Goal: Task Accomplishment & Management: Use online tool/utility

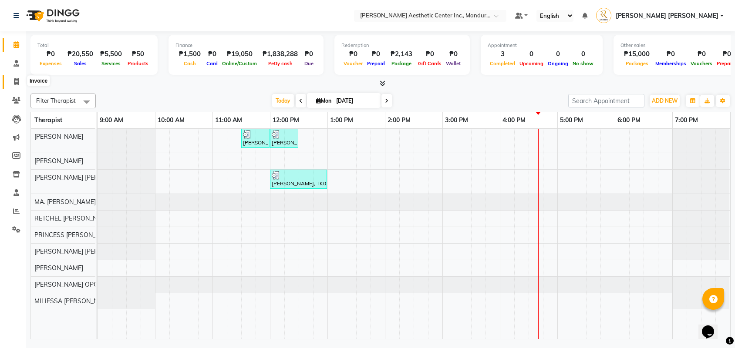
click at [12, 82] on span at bounding box center [16, 82] width 15 height 10
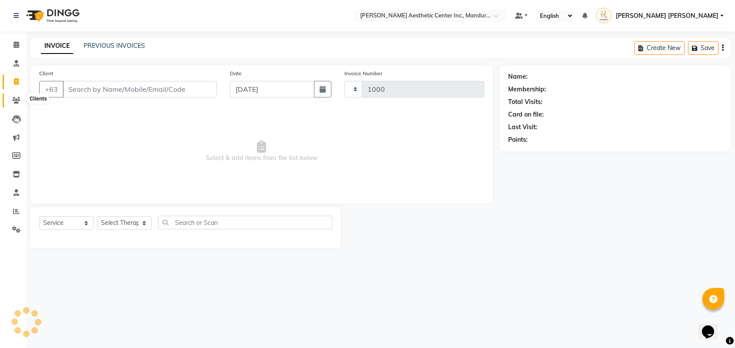
click at [16, 98] on icon at bounding box center [16, 100] width 8 height 7
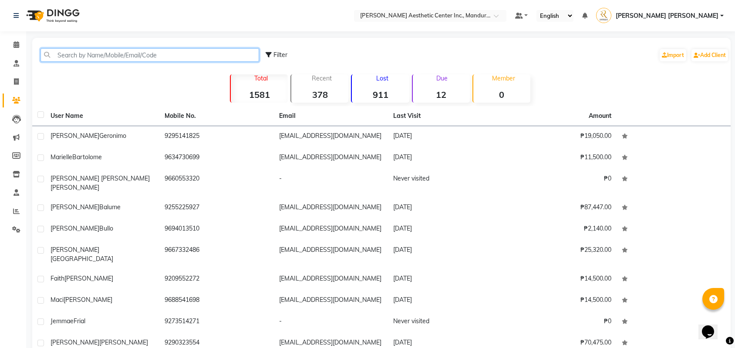
click at [141, 55] on input "text" at bounding box center [149, 54] width 218 height 13
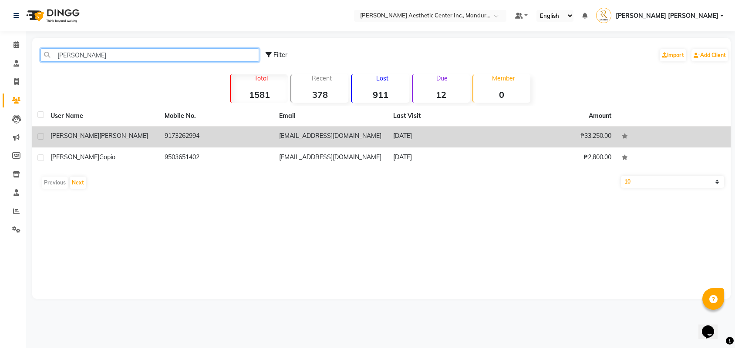
type input "[PERSON_NAME]"
click at [180, 133] on td "9173262994" at bounding box center [216, 136] width 114 height 21
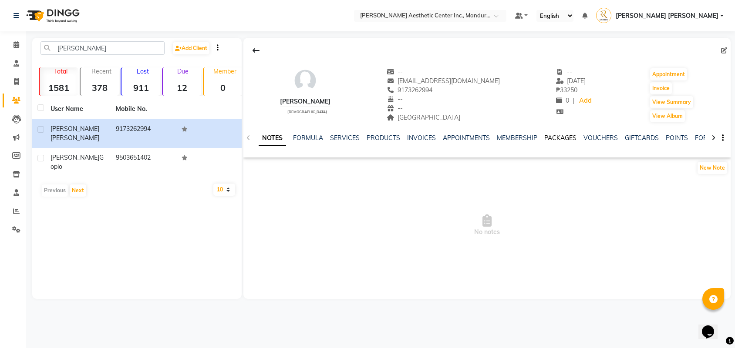
click at [576, 140] on link "PACKAGES" at bounding box center [560, 138] width 32 height 8
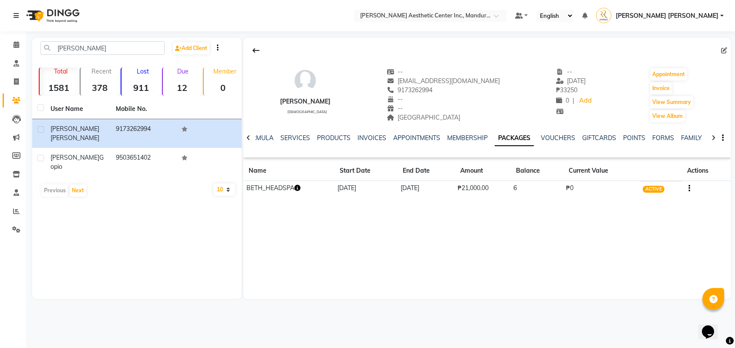
click at [300, 190] on icon "button" at bounding box center [297, 188] width 6 height 6
click at [368, 140] on link "INVOICES" at bounding box center [371, 138] width 29 height 8
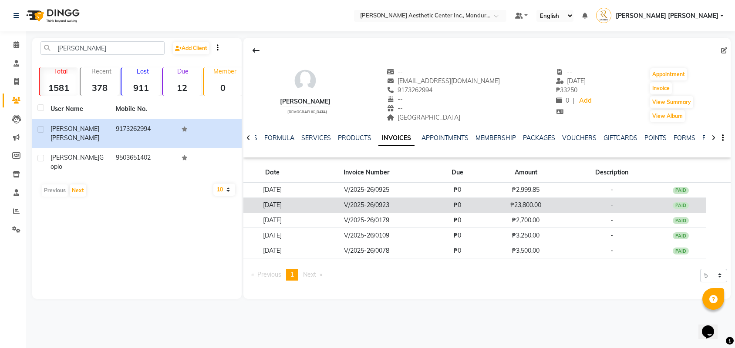
click at [432, 206] on td "V/2025-26/0923" at bounding box center [366, 205] width 131 height 15
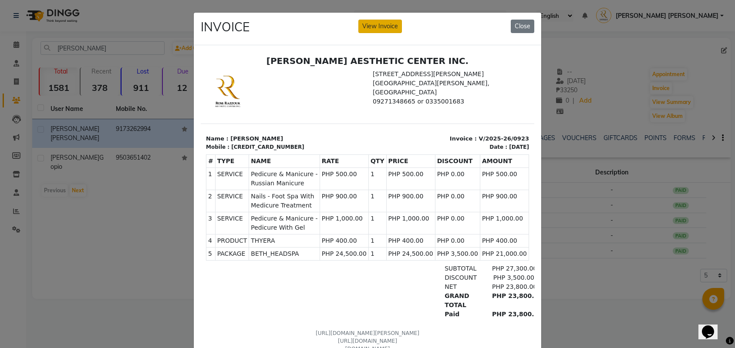
click at [384, 29] on button "View Invoice" at bounding box center [380, 26] width 44 height 13
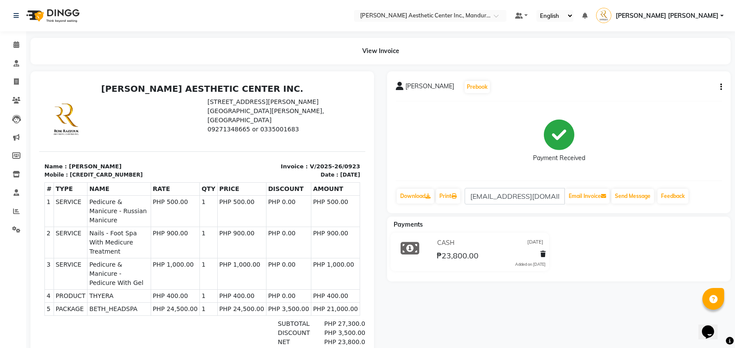
click at [721, 87] on icon "button" at bounding box center [721, 87] width 2 height 0
click at [661, 84] on div "Edit Item Staff" at bounding box center [677, 86] width 60 height 11
select select
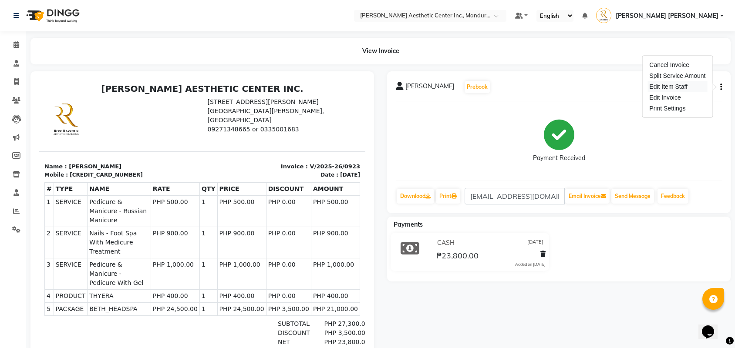
select select
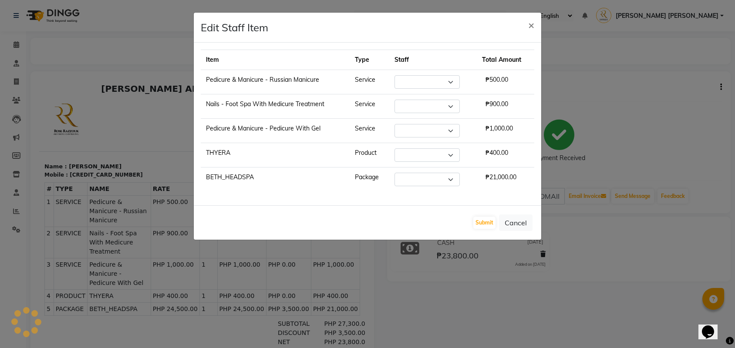
select select "69743"
select select "46412"
select select "50718"
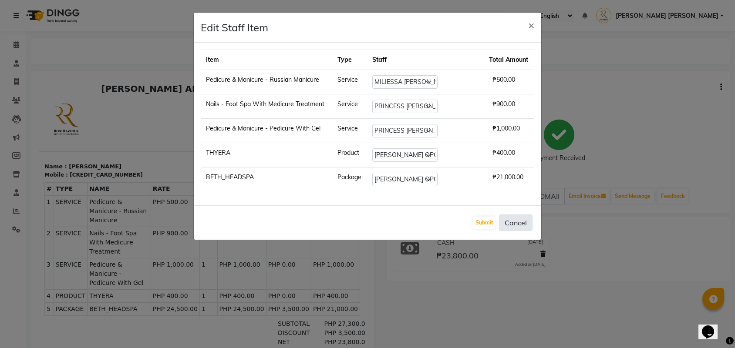
click at [530, 228] on button "Cancel" at bounding box center [516, 223] width 34 height 17
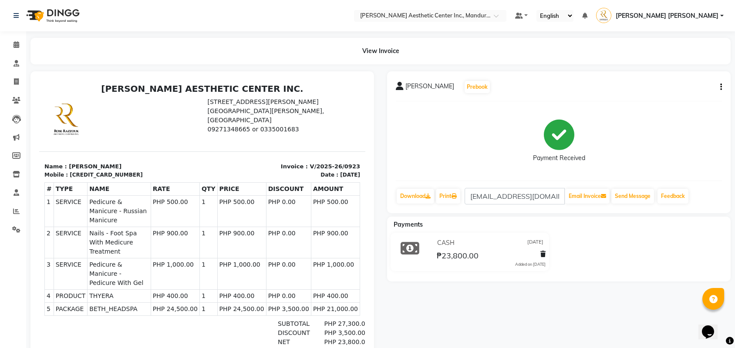
click at [11, 196] on li "Staff" at bounding box center [13, 193] width 26 height 19
click at [17, 208] on icon at bounding box center [16, 211] width 7 height 7
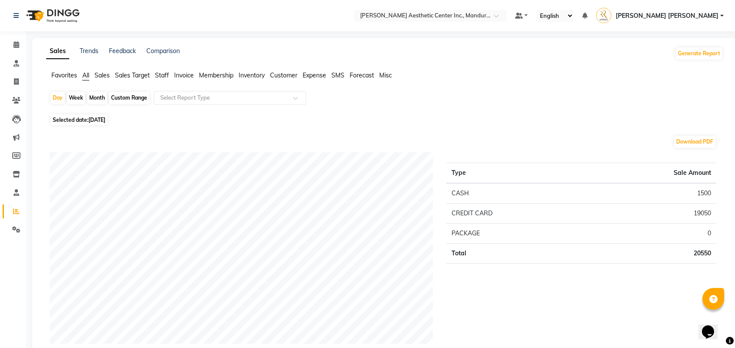
click at [98, 95] on div "Month" at bounding box center [97, 98] width 20 height 12
select select "9"
select select "2025"
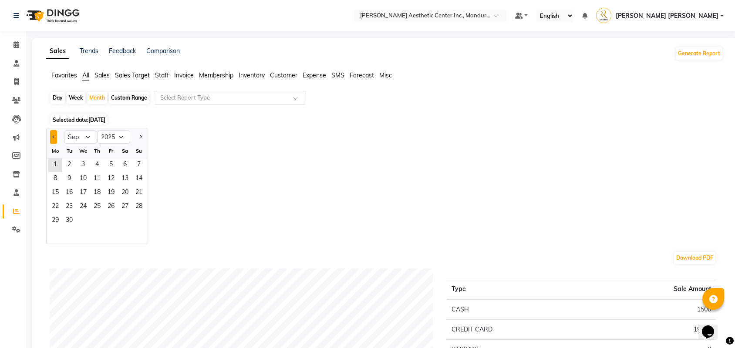
click at [54, 138] on span "Previous month" at bounding box center [53, 136] width 3 height 3
select select "8"
click at [114, 167] on span "1" at bounding box center [111, 165] width 14 height 14
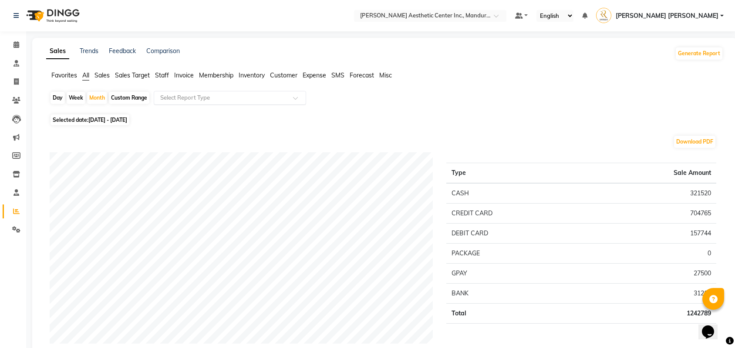
click at [190, 93] on div "Select Report Type" at bounding box center [230, 98] width 152 height 14
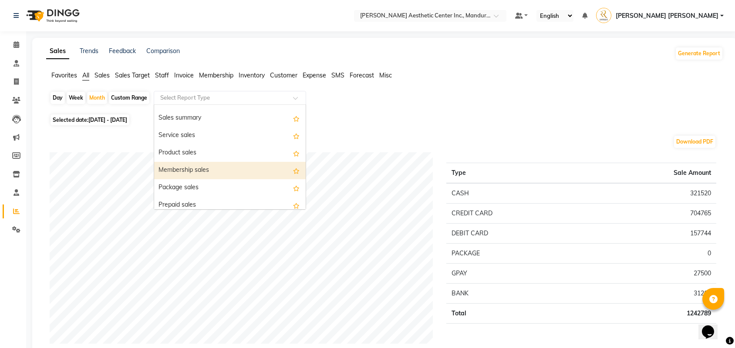
scroll to position [56, 0]
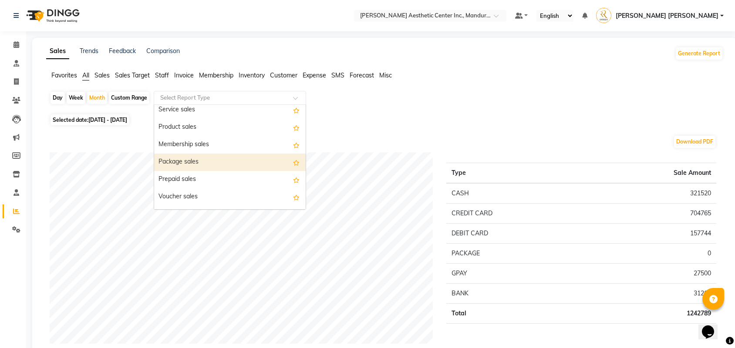
click at [208, 164] on div "Package sales" at bounding box center [229, 162] width 151 height 17
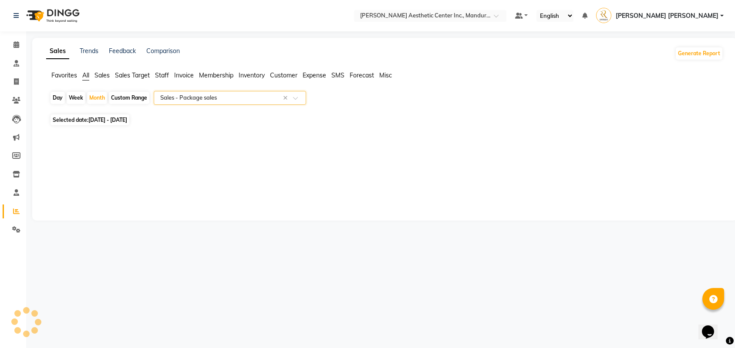
select select "full_report"
select select "csv"
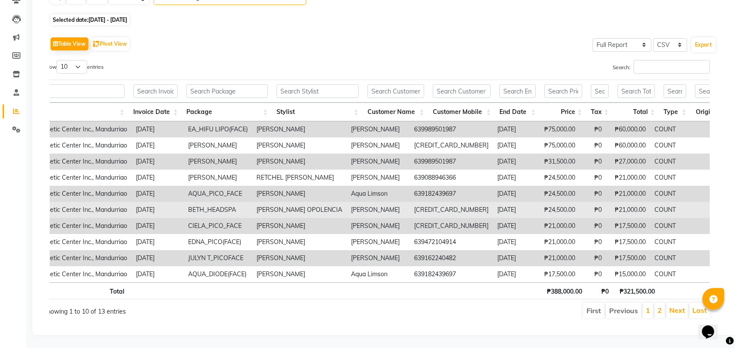
scroll to position [0, 0]
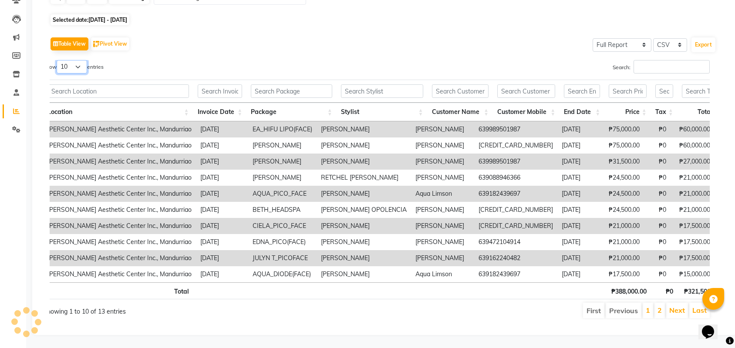
select select "25"
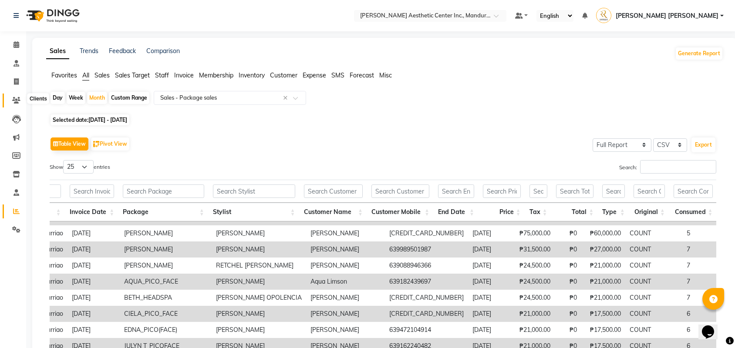
click at [17, 97] on icon at bounding box center [16, 100] width 8 height 7
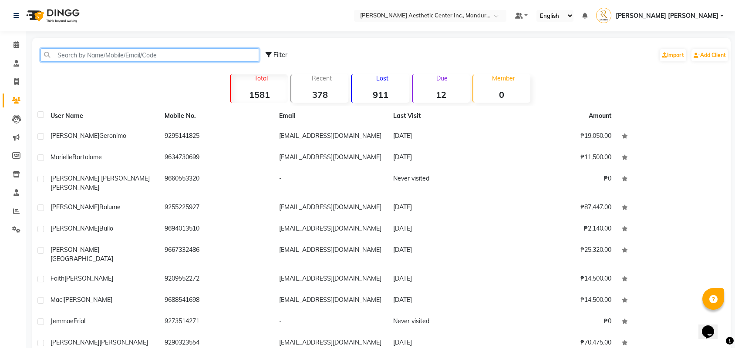
click at [133, 56] on input "text" at bounding box center [149, 54] width 218 height 13
click at [111, 55] on input "text" at bounding box center [149, 54] width 218 height 13
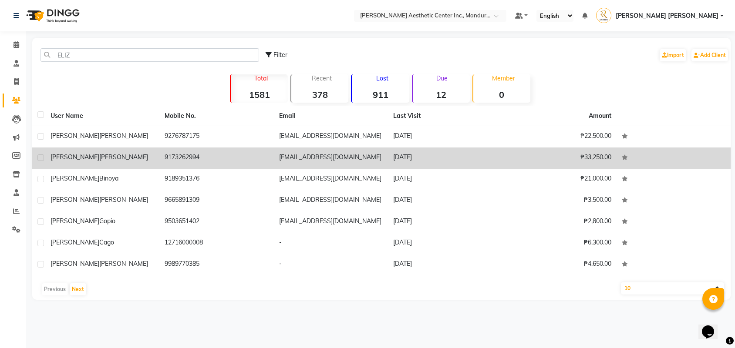
click at [136, 152] on td "[PERSON_NAME]" at bounding box center [102, 158] width 114 height 21
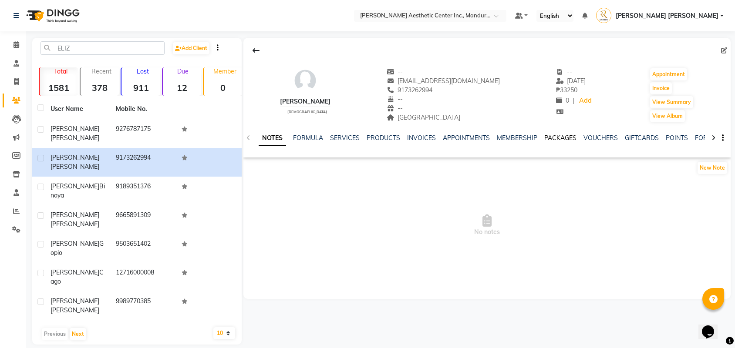
click at [567, 141] on link "PACKAGES" at bounding box center [560, 138] width 32 height 8
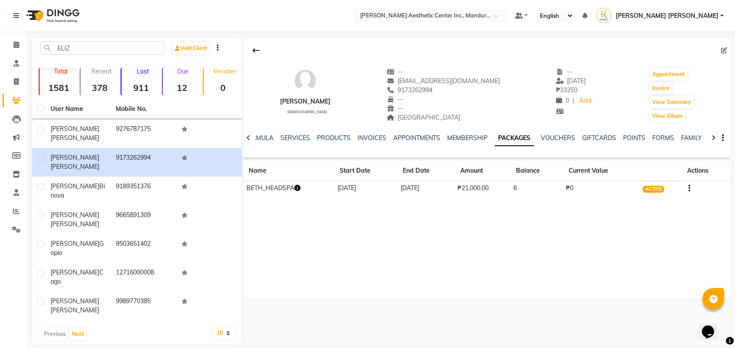
click at [567, 141] on link "VOUCHERS" at bounding box center [558, 138] width 34 height 8
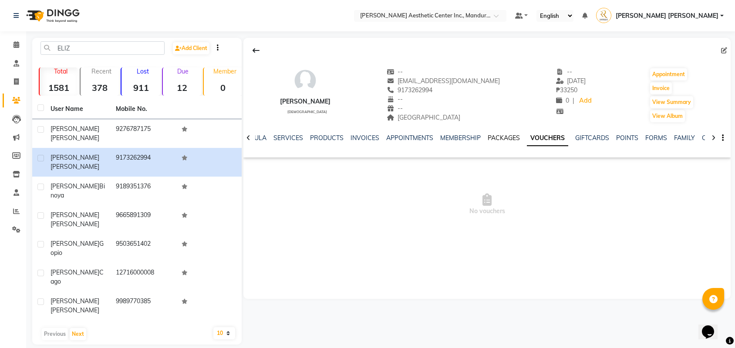
click at [505, 141] on link "PACKAGES" at bounding box center [503, 138] width 32 height 8
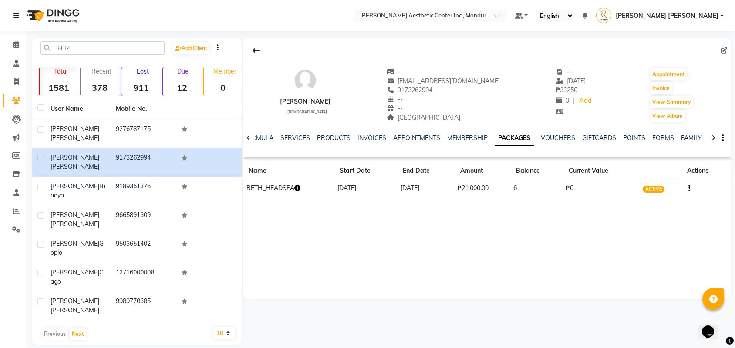
click at [505, 141] on link "PACKAGES" at bounding box center [513, 139] width 39 height 16
click at [300, 189] on icon "button" at bounding box center [297, 188] width 6 height 6
click at [354, 216] on div "[PERSON_NAME] [DEMOGRAPHIC_DATA] -- [EMAIL_ADDRESS][DOMAIN_NAME] 9173262994 -- …" at bounding box center [486, 168] width 487 height 261
click at [127, 50] on input "ELIZ" at bounding box center [102, 47] width 124 height 13
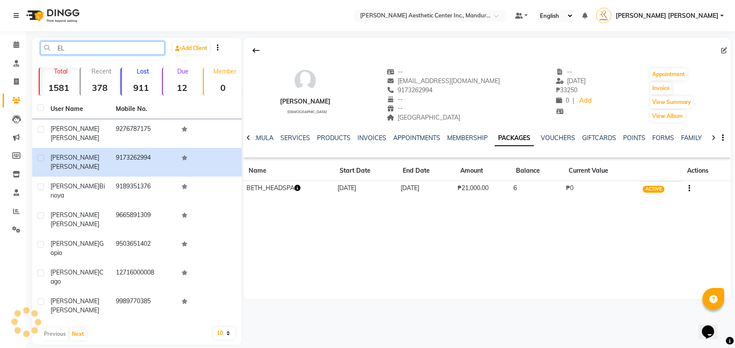
type input "E"
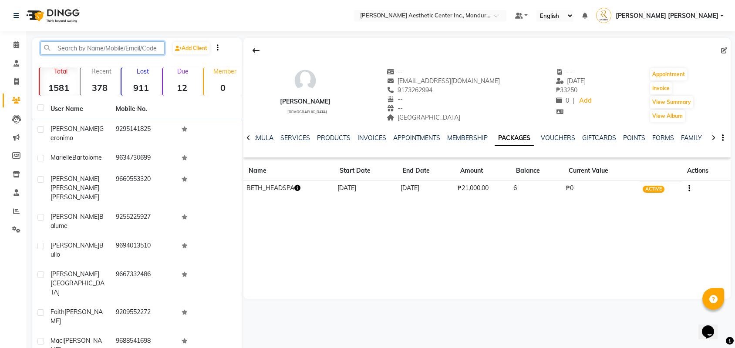
click at [127, 50] on input "text" at bounding box center [102, 47] width 124 height 13
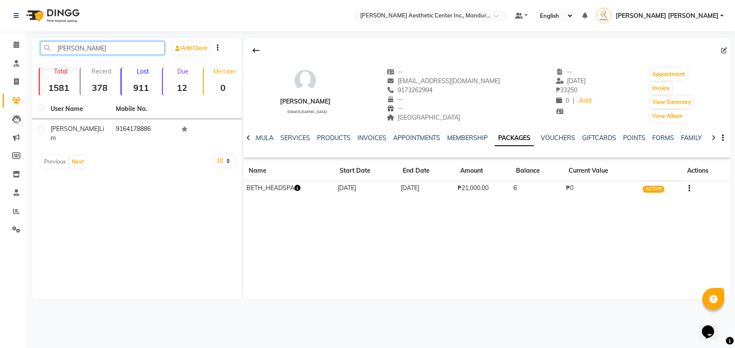
type input "[PERSON_NAME]"
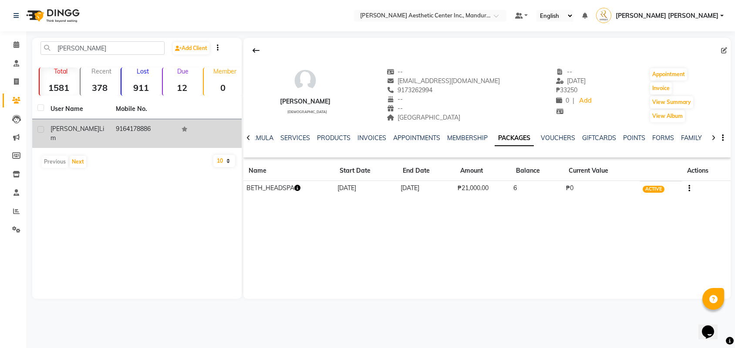
drag, startPoint x: 59, startPoint y: 69, endPoint x: 98, endPoint y: 129, distance: 71.5
click at [98, 129] on div "[PERSON_NAME]" at bounding box center [77, 133] width 55 height 18
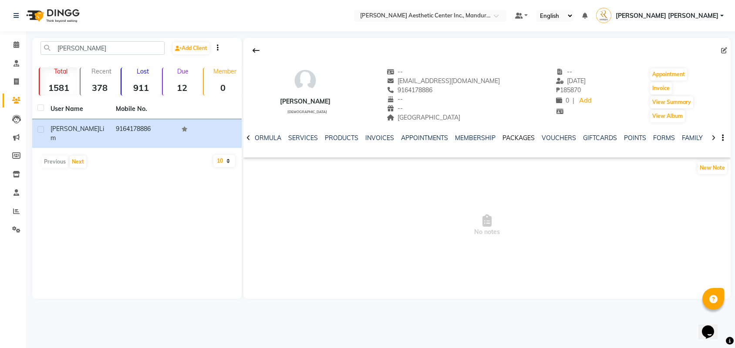
click at [514, 141] on link "PACKAGES" at bounding box center [518, 138] width 32 height 8
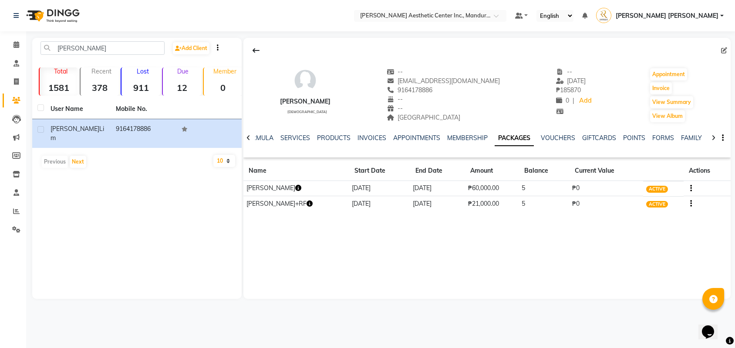
click at [438, 188] on td "[DATE]" at bounding box center [437, 188] width 55 height 15
click at [393, 190] on td "[DATE]" at bounding box center [379, 188] width 61 height 15
click at [690, 189] on icon "button" at bounding box center [691, 188] width 2 height 0
click at [661, 183] on div "Edit" at bounding box center [667, 183] width 21 height 11
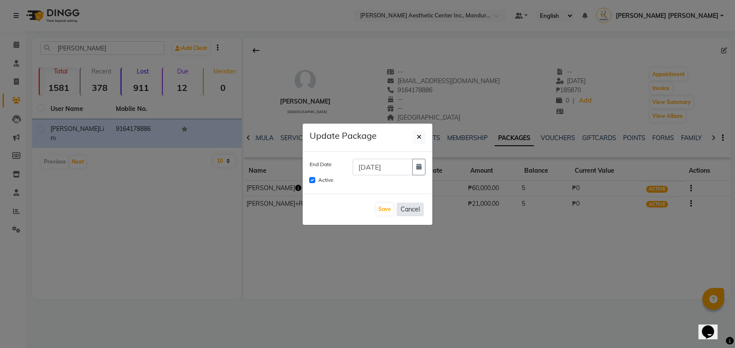
click at [404, 207] on button "Cancel" at bounding box center [409, 209] width 27 height 13
checkbox input "false"
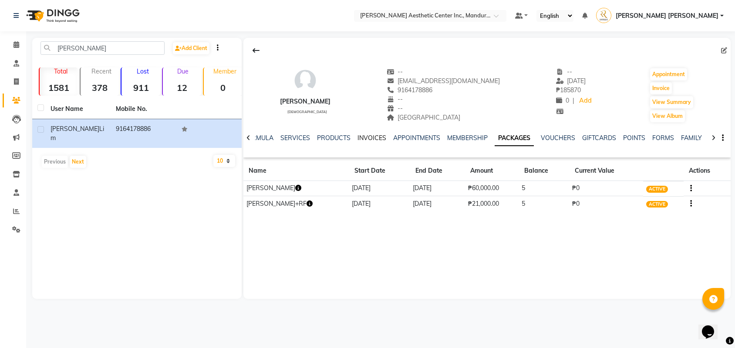
click at [361, 138] on link "INVOICES" at bounding box center [371, 138] width 29 height 8
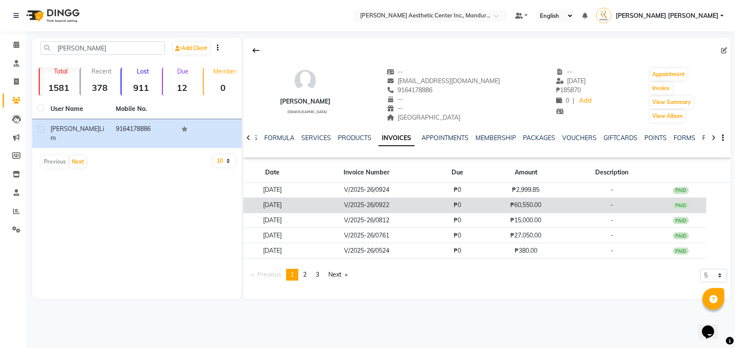
click at [497, 206] on td "₱60,550.00" at bounding box center [525, 205] width 85 height 15
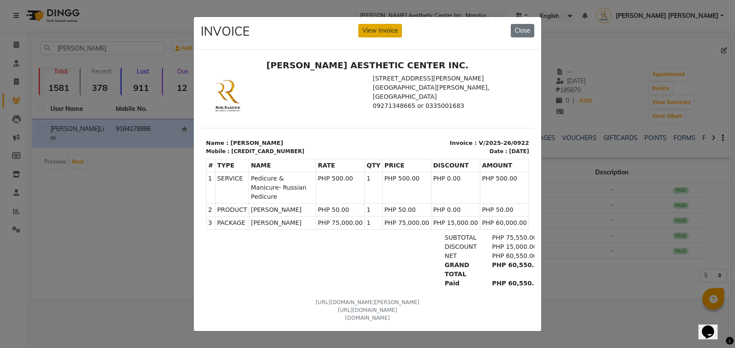
click at [388, 30] on button "View Invoice" at bounding box center [380, 30] width 44 height 13
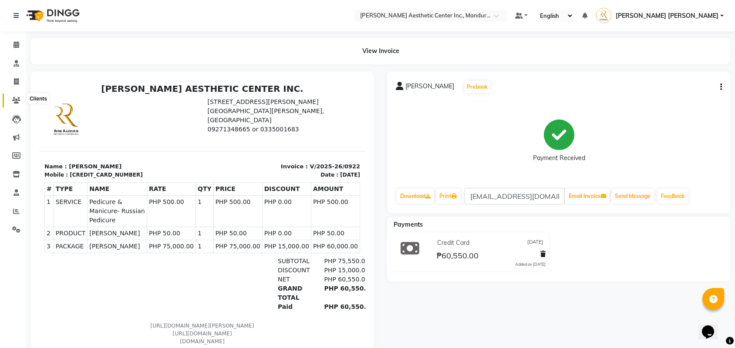
click at [16, 102] on span at bounding box center [16, 101] width 15 height 10
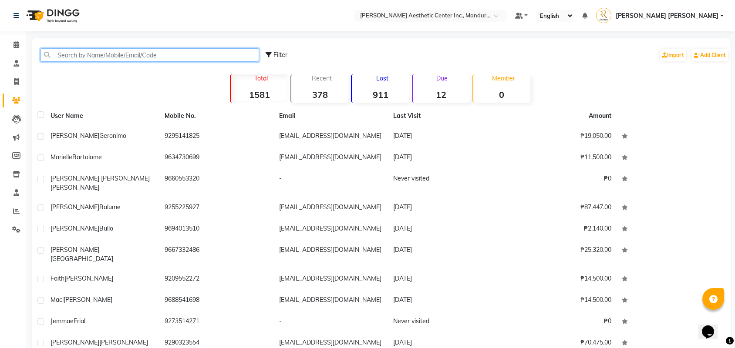
click at [119, 53] on input "text" at bounding box center [149, 54] width 218 height 13
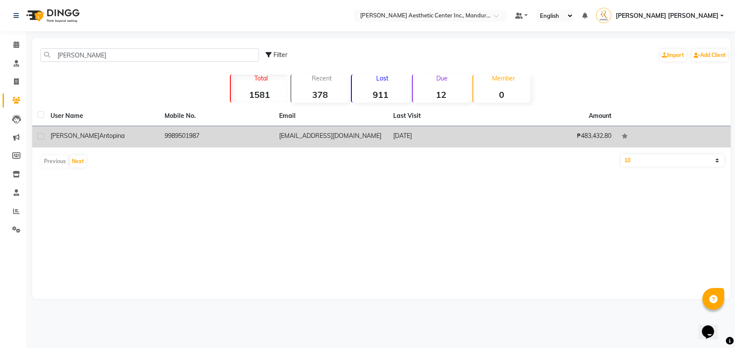
click at [150, 131] on td "[PERSON_NAME]" at bounding box center [102, 136] width 114 height 21
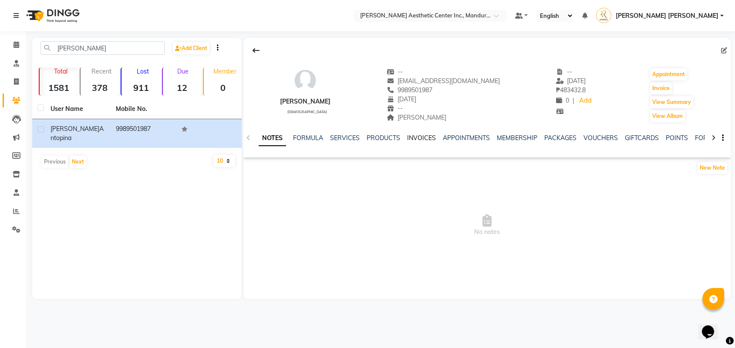
click at [429, 138] on link "INVOICES" at bounding box center [421, 138] width 29 height 8
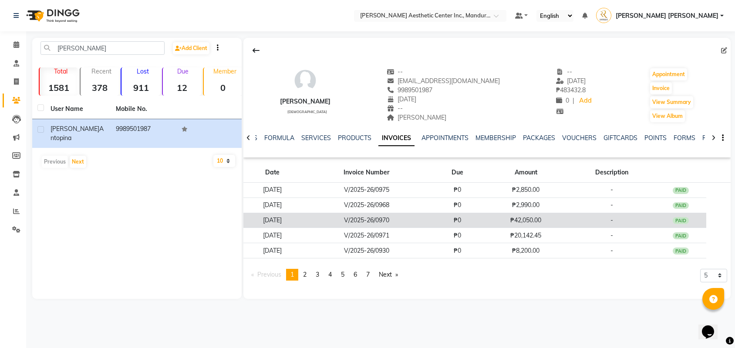
click at [432, 222] on td "V/2025-26/0970" at bounding box center [366, 220] width 131 height 15
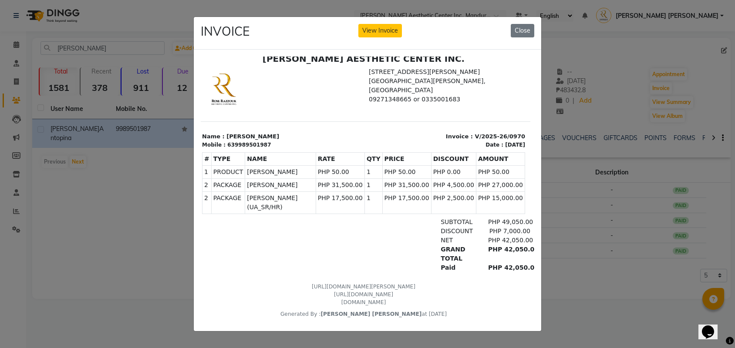
scroll to position [0, 3]
click at [519, 34] on button "Close" at bounding box center [522, 30] width 24 height 13
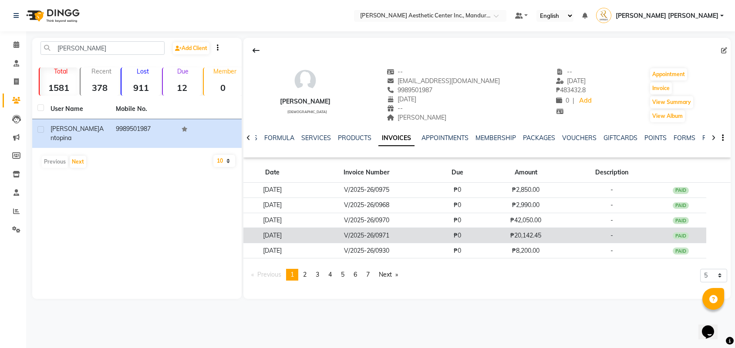
scroll to position [0, 0]
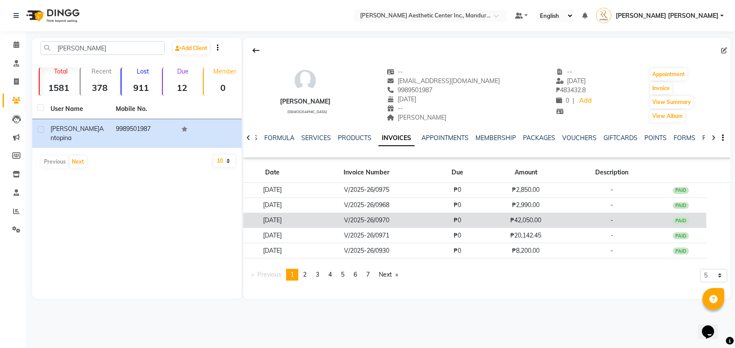
click at [484, 222] on td "₱0" at bounding box center [458, 220] width 52 height 15
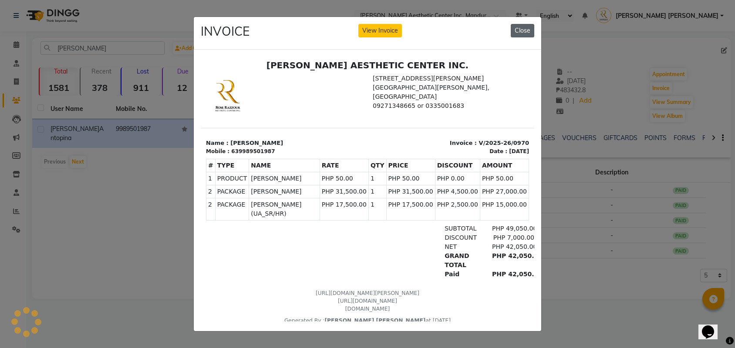
click at [517, 35] on button "Close" at bounding box center [522, 30] width 24 height 13
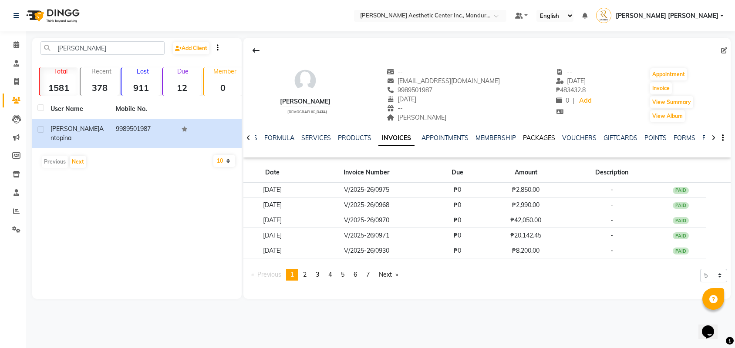
click at [537, 140] on link "PACKAGES" at bounding box center [539, 138] width 32 height 8
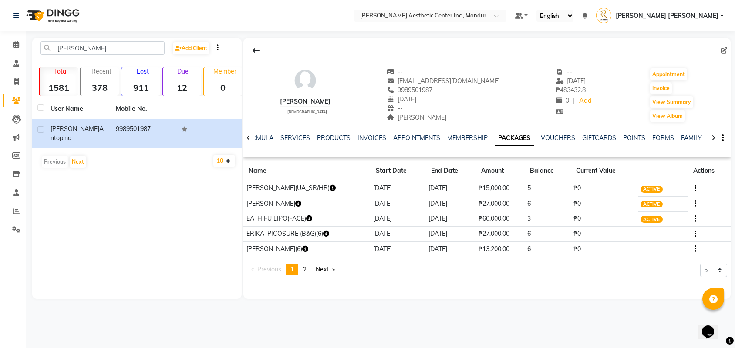
click at [470, 208] on td "[DATE]" at bounding box center [451, 203] width 50 height 15
click at [371, 138] on link "INVOICES" at bounding box center [371, 138] width 29 height 8
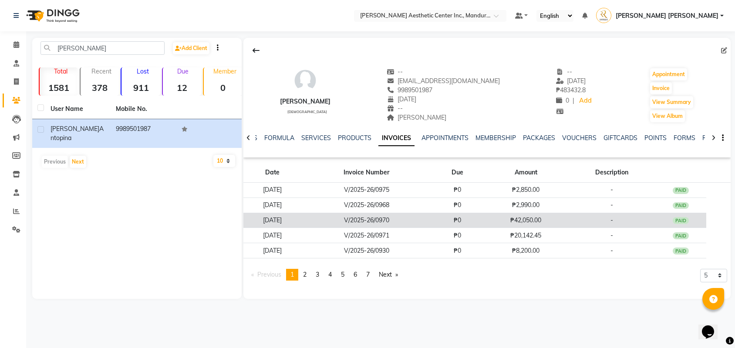
click at [494, 227] on td "₱42,050.00" at bounding box center [525, 220] width 85 height 15
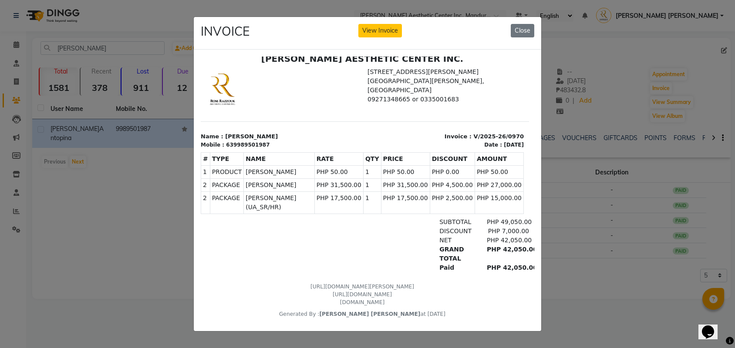
scroll to position [0, 3]
click at [528, 32] on button "Close" at bounding box center [522, 30] width 24 height 13
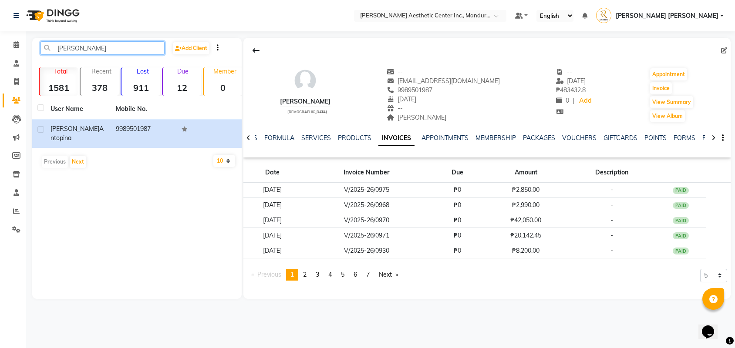
click at [143, 46] on input "[PERSON_NAME]" at bounding box center [102, 47] width 124 height 13
type input "E"
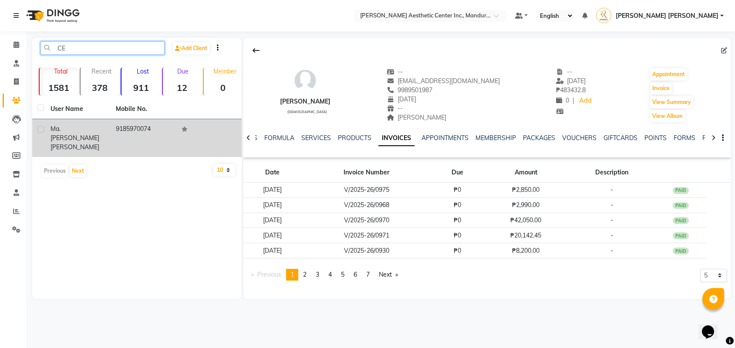
type input "C"
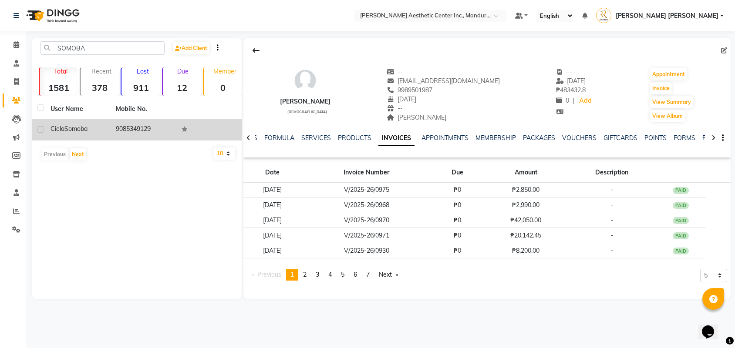
click at [81, 122] on td "[PERSON_NAME]" at bounding box center [77, 129] width 65 height 21
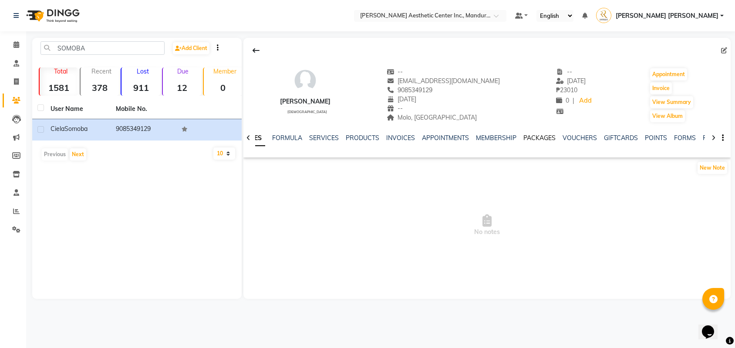
click at [547, 140] on link "PACKAGES" at bounding box center [539, 138] width 32 height 8
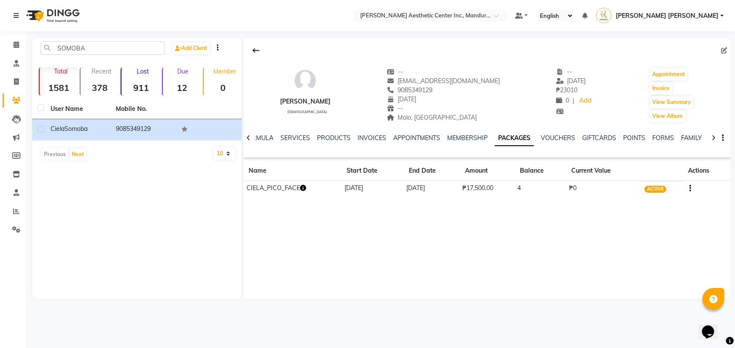
click at [445, 192] on td "[DATE]" at bounding box center [431, 188] width 56 height 15
click at [473, 190] on td "₱17,500.00" at bounding box center [487, 188] width 55 height 15
click at [367, 138] on link "INVOICES" at bounding box center [371, 138] width 29 height 8
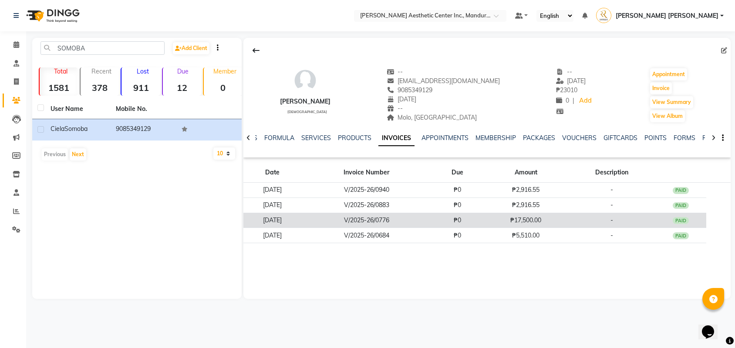
click at [492, 223] on td "₱17,500.00" at bounding box center [525, 220] width 85 height 15
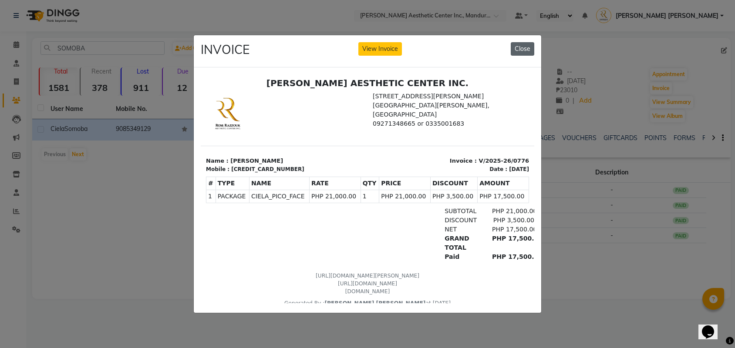
click at [523, 49] on button "Close" at bounding box center [522, 48] width 24 height 13
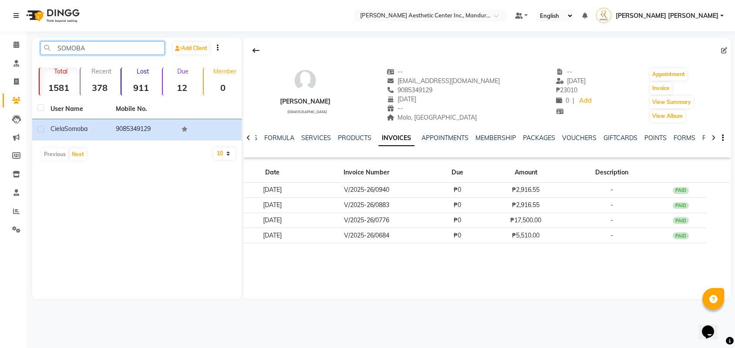
click at [122, 50] on input "SOMOBA" at bounding box center [102, 47] width 124 height 13
type input "S"
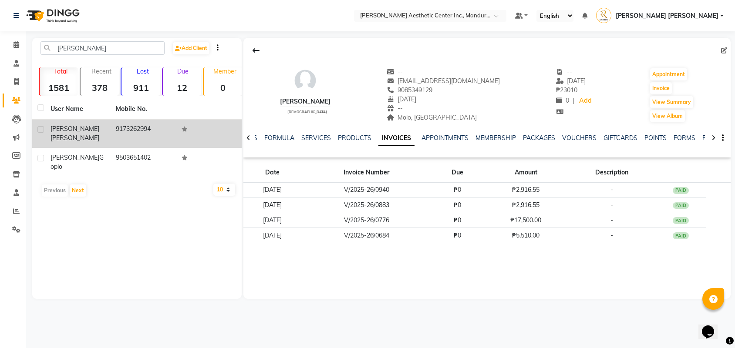
click at [90, 121] on td "[PERSON_NAME]" at bounding box center [77, 133] width 65 height 29
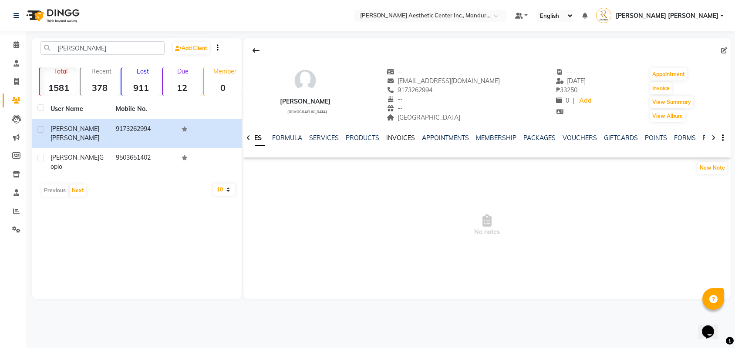
click at [395, 142] on link "INVOICES" at bounding box center [400, 138] width 29 height 8
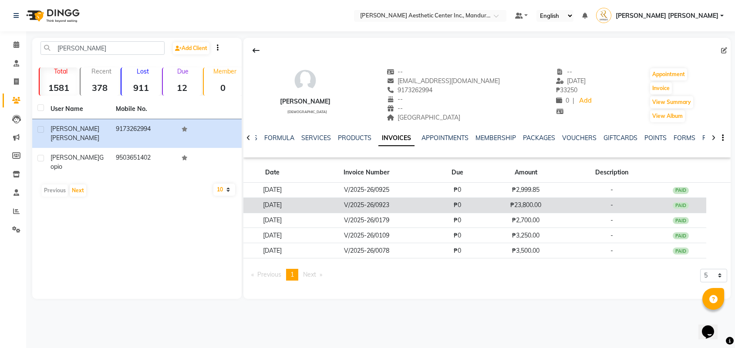
click at [432, 204] on td "V/2025-26/0923" at bounding box center [366, 205] width 131 height 15
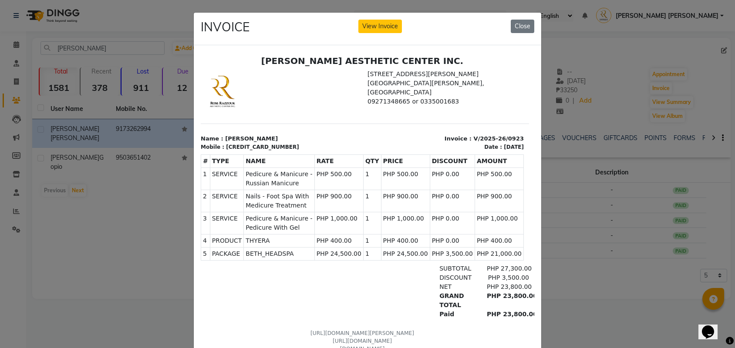
scroll to position [0, 5]
click at [526, 30] on button "Close" at bounding box center [522, 26] width 24 height 13
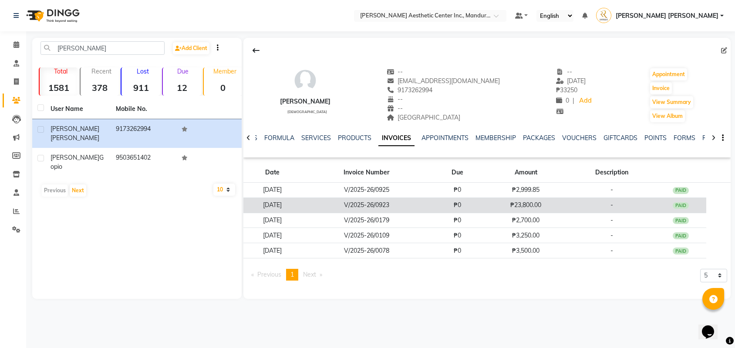
click at [432, 201] on td "V/2025-26/0923" at bounding box center [366, 205] width 131 height 15
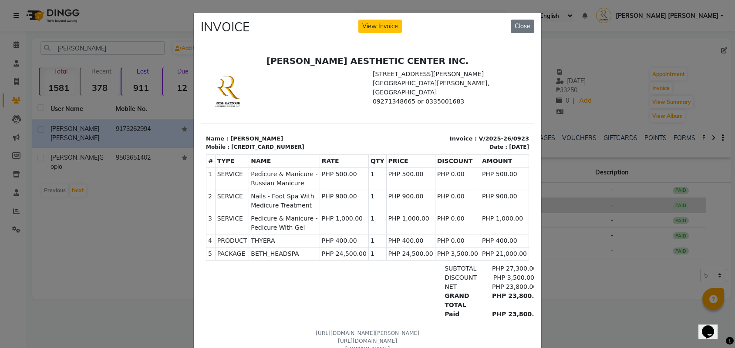
scroll to position [2, 5]
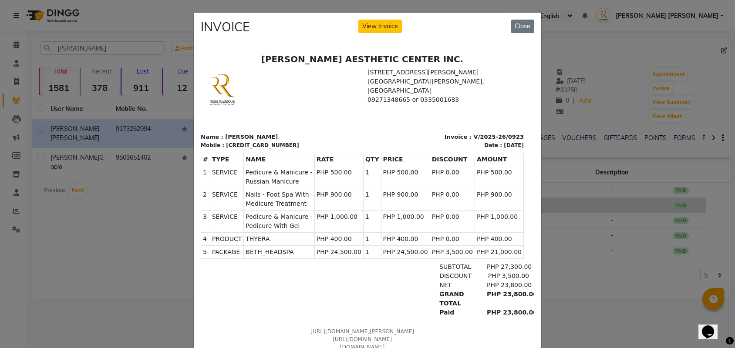
click at [433, 201] on td "PHP 0.00" at bounding box center [452, 199] width 45 height 22
click at [519, 27] on button "Close" at bounding box center [522, 26] width 24 height 13
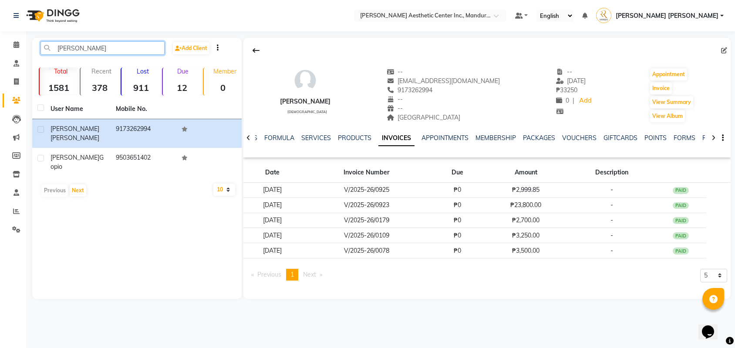
click at [126, 50] on input "[PERSON_NAME]" at bounding box center [102, 47] width 124 height 13
type input "E"
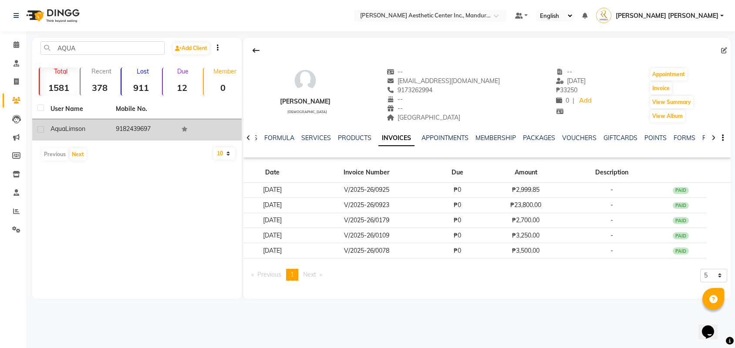
click at [88, 134] on td "Aqua Limson" at bounding box center [77, 129] width 65 height 21
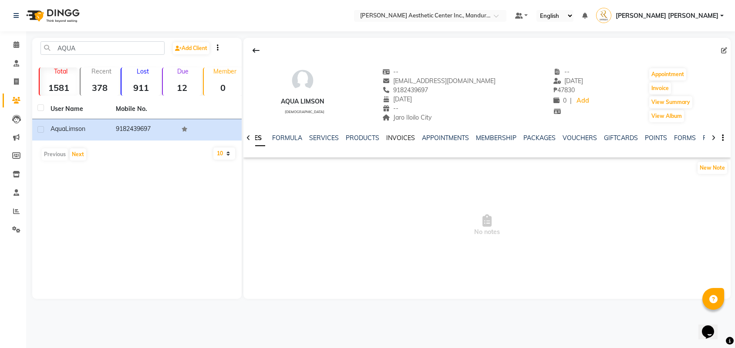
click at [397, 134] on link "INVOICES" at bounding box center [400, 138] width 29 height 8
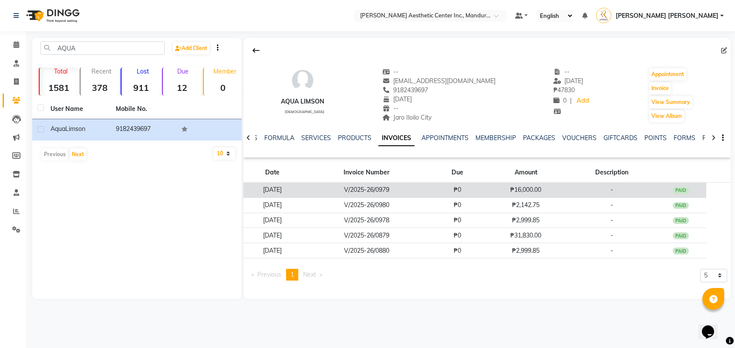
click at [493, 189] on td "₱16,000.00" at bounding box center [525, 190] width 85 height 15
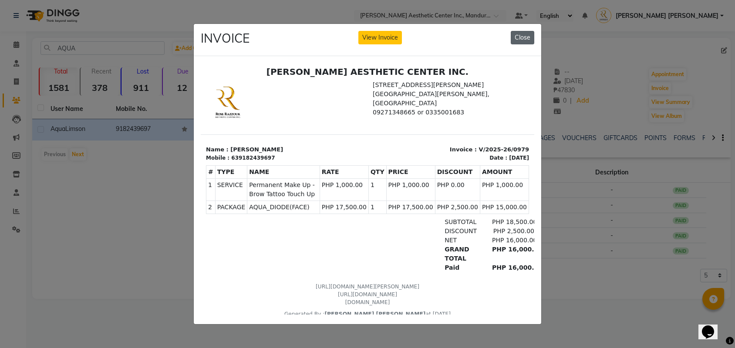
click at [526, 37] on button "Close" at bounding box center [522, 37] width 24 height 13
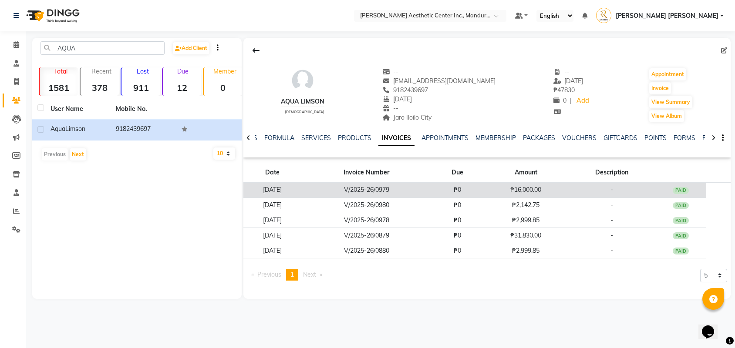
click at [500, 191] on td "₱16,000.00" at bounding box center [525, 190] width 85 height 15
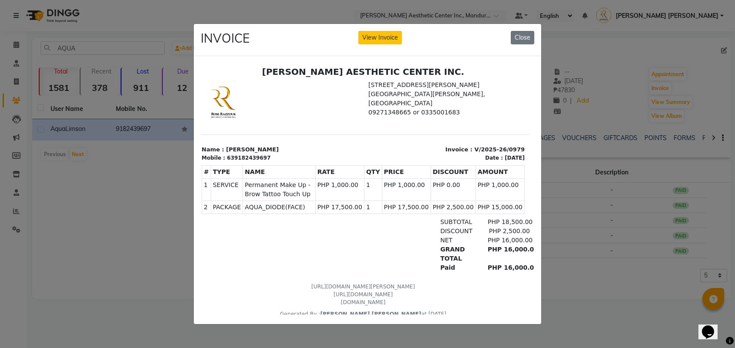
scroll to position [0, 4]
click at [519, 39] on button "Close" at bounding box center [522, 37] width 24 height 13
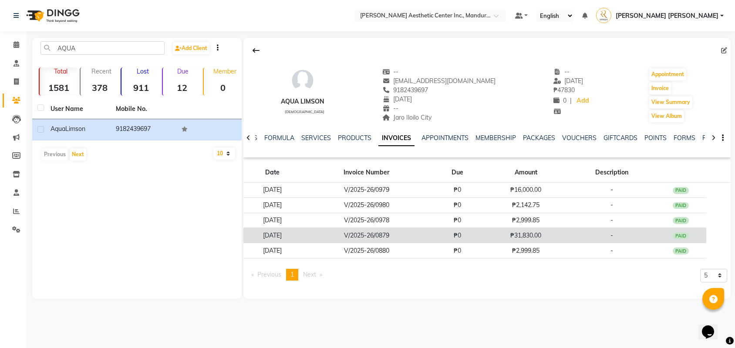
click at [473, 238] on td "₱0" at bounding box center [458, 235] width 52 height 15
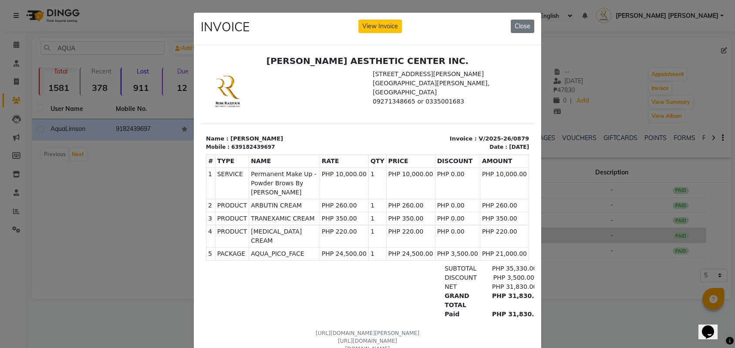
scroll to position [0, 0]
click at [524, 28] on button "Close" at bounding box center [522, 26] width 24 height 13
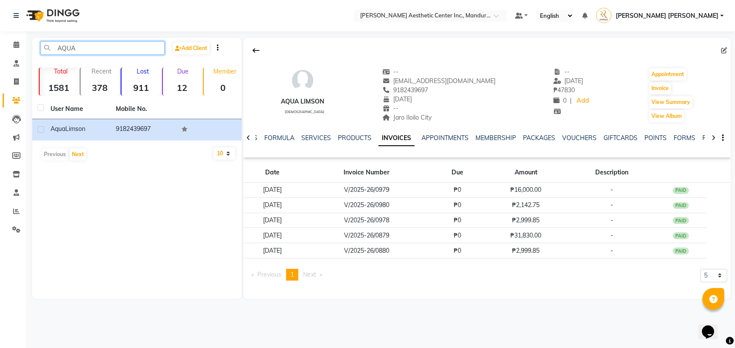
click at [114, 47] on input "AQUA" at bounding box center [102, 47] width 124 height 13
type input "A"
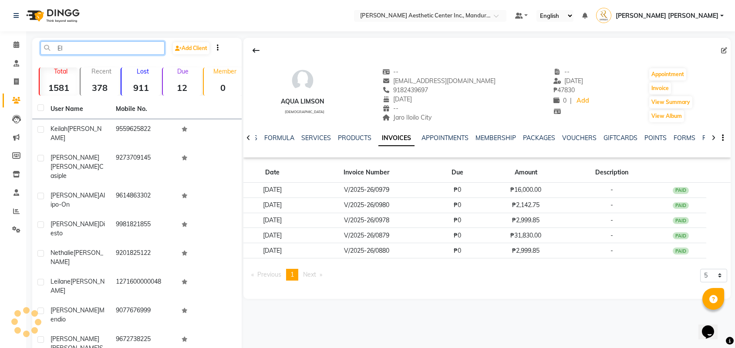
type input "E"
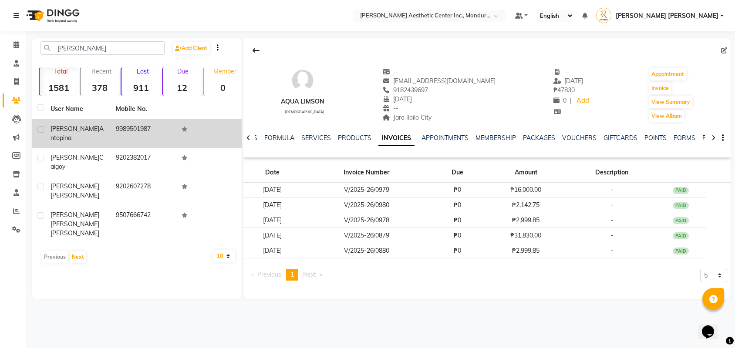
click at [96, 128] on div "[PERSON_NAME]" at bounding box center [77, 133] width 55 height 18
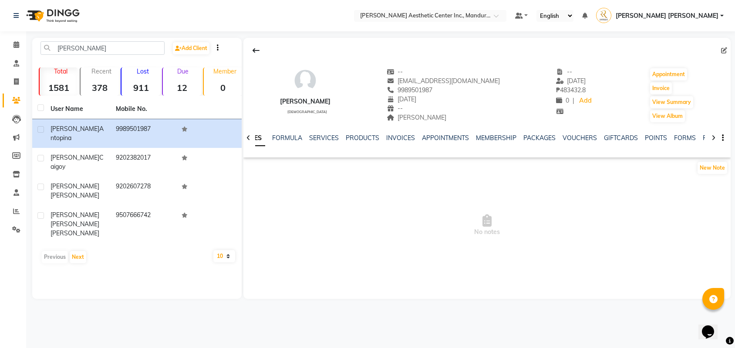
click at [404, 134] on div "NOTES FORMULA SERVICES PRODUCTS INVOICES APPOINTMENTS MEMBERSHIP PACKAGES VOUCH…" at bounding box center [477, 142] width 436 height 16
click at [404, 138] on link "INVOICES" at bounding box center [400, 138] width 29 height 8
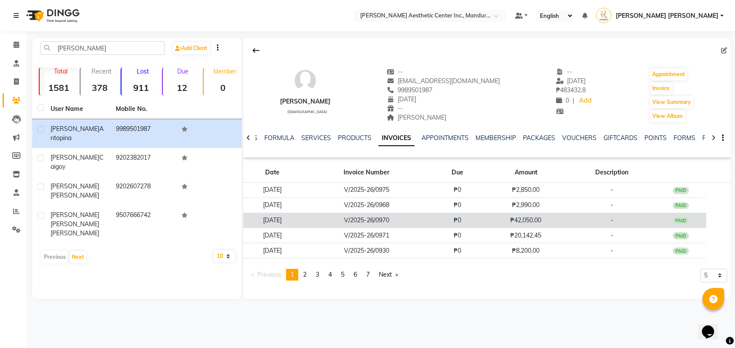
click at [484, 221] on td "₱0" at bounding box center [458, 220] width 52 height 15
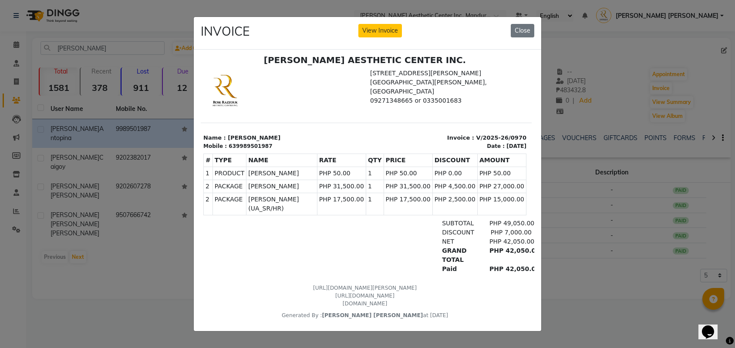
scroll to position [0, 3]
click at [523, 34] on button "Close" at bounding box center [522, 30] width 24 height 13
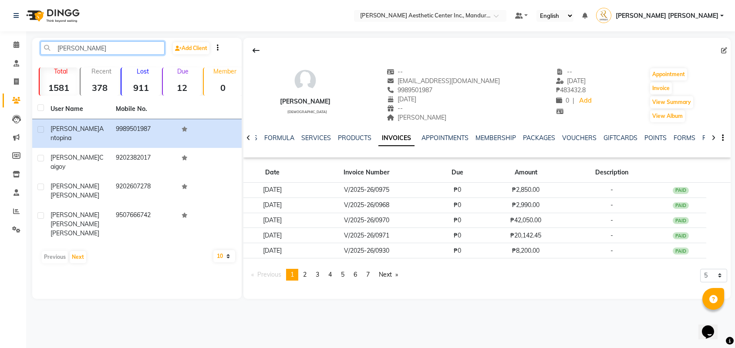
click at [124, 50] on input "[PERSON_NAME]" at bounding box center [102, 47] width 124 height 13
type input "E"
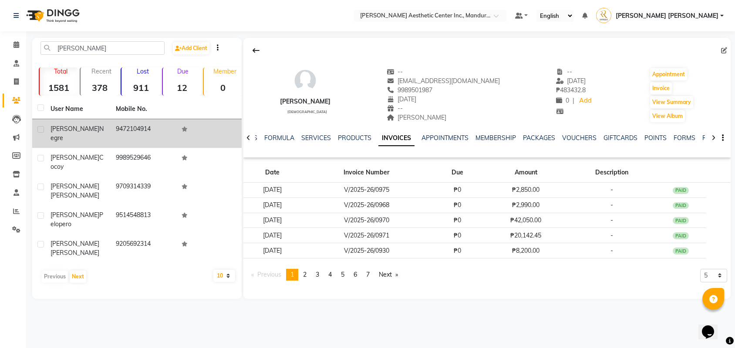
click at [99, 126] on div "[PERSON_NAME]" at bounding box center [77, 133] width 55 height 18
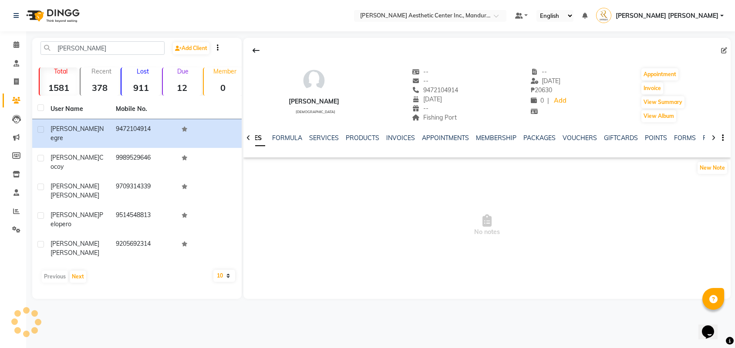
click at [393, 134] on div "INVOICES" at bounding box center [400, 138] width 29 height 9
click at [400, 141] on link "INVOICES" at bounding box center [400, 138] width 29 height 8
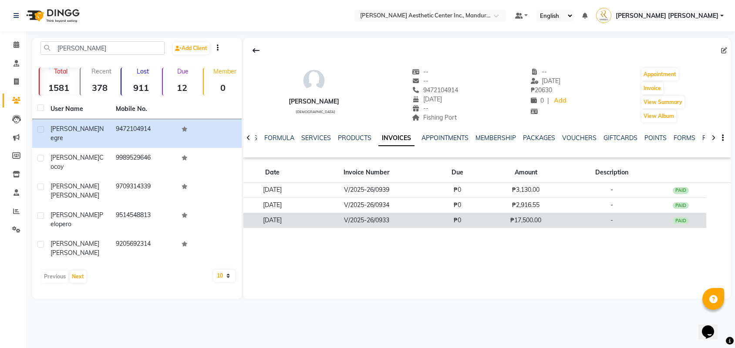
click at [412, 221] on td "V/2025-26/0933" at bounding box center [366, 220] width 131 height 15
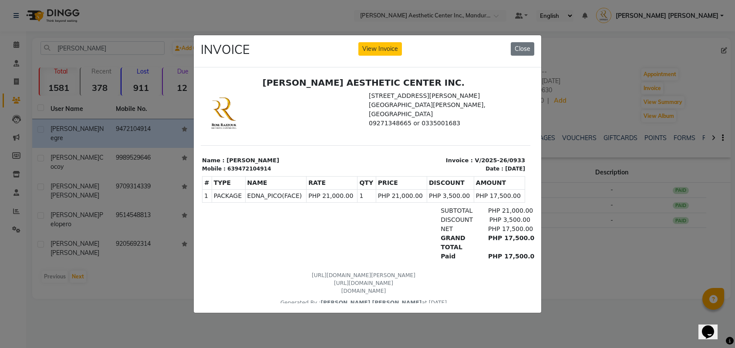
scroll to position [0, 3]
click at [526, 50] on button "Close" at bounding box center [522, 48] width 24 height 13
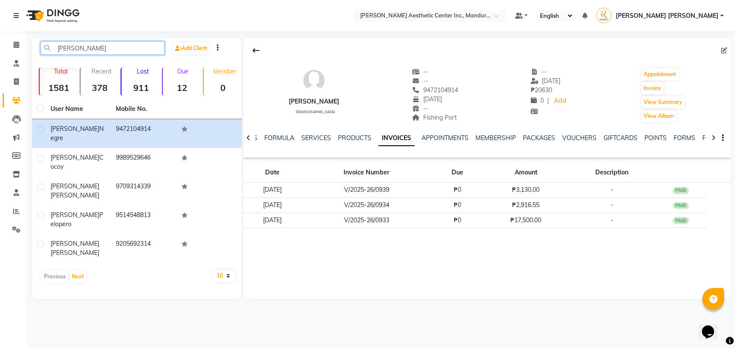
click at [120, 49] on input "[PERSON_NAME]" at bounding box center [102, 47] width 124 height 13
type input "E"
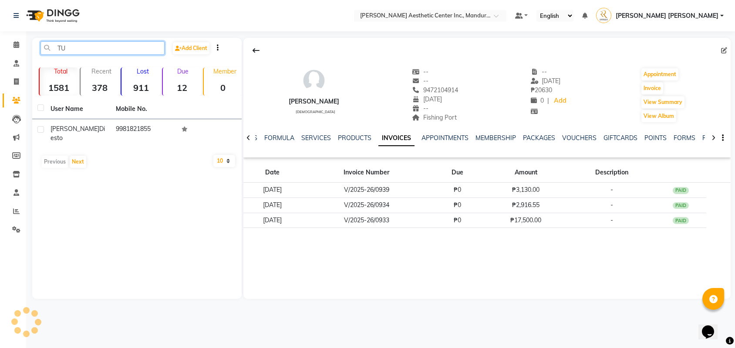
type input "T"
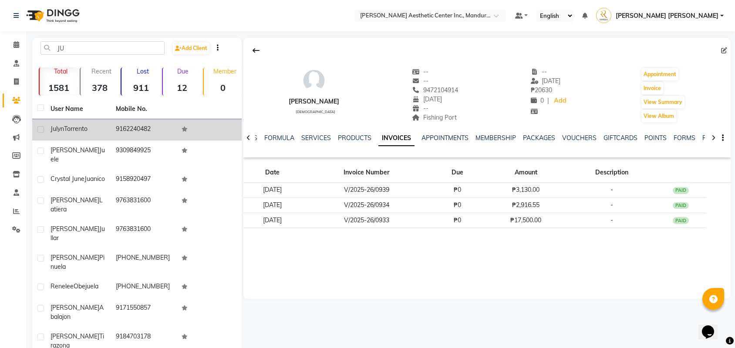
click at [132, 121] on td "9162240482" at bounding box center [143, 129] width 65 height 21
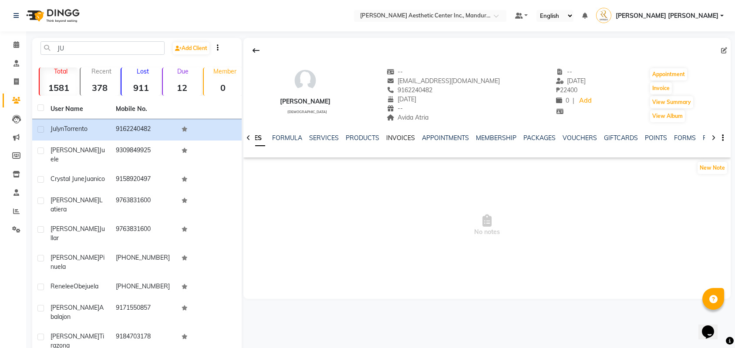
click at [398, 140] on link "INVOICES" at bounding box center [400, 138] width 29 height 8
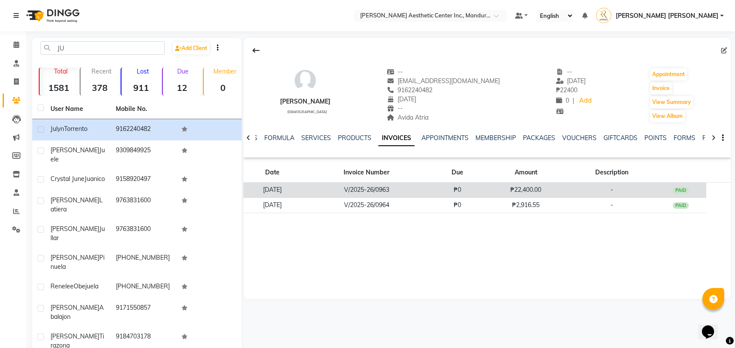
click at [448, 194] on td "₱0" at bounding box center [458, 190] width 52 height 15
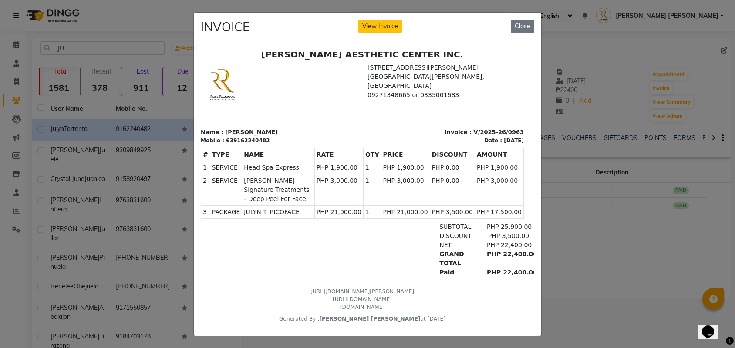
scroll to position [7, 5]
click at [524, 27] on button "Close" at bounding box center [522, 26] width 24 height 13
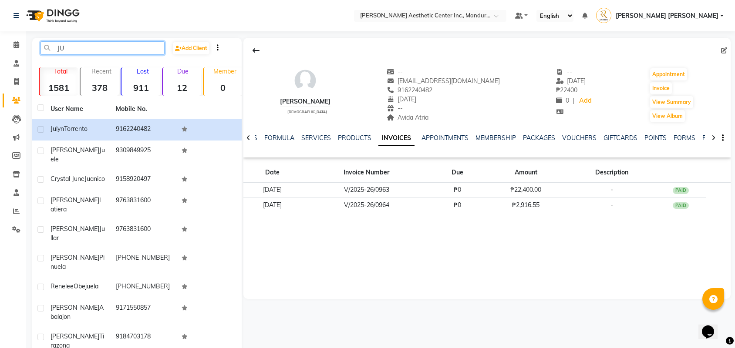
click at [148, 51] on input "JU" at bounding box center [102, 47] width 124 height 13
type input "J"
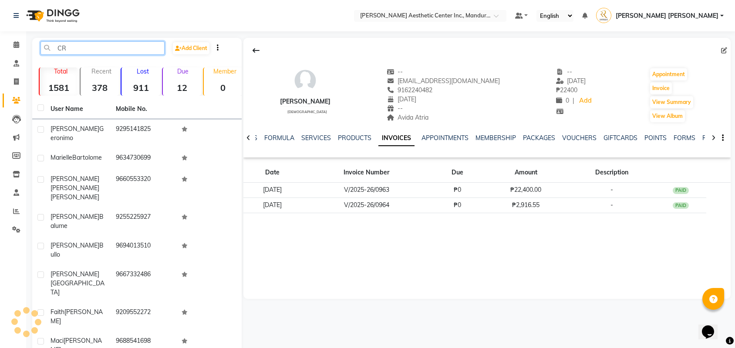
type input "C"
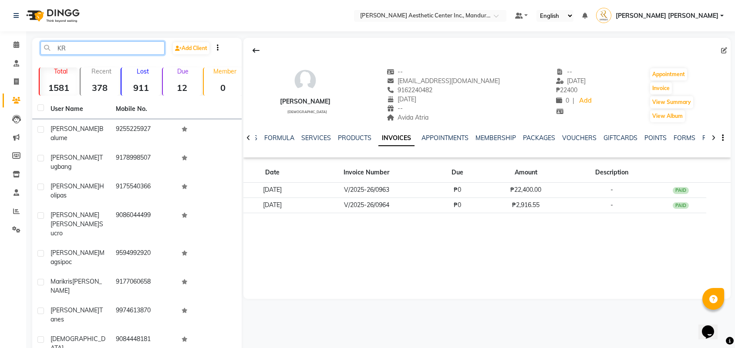
type input "K"
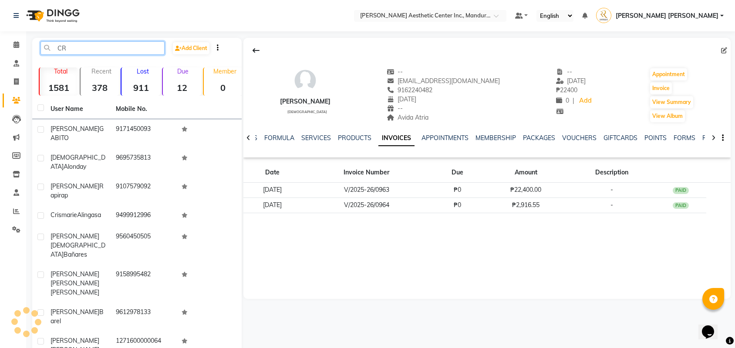
type input "C"
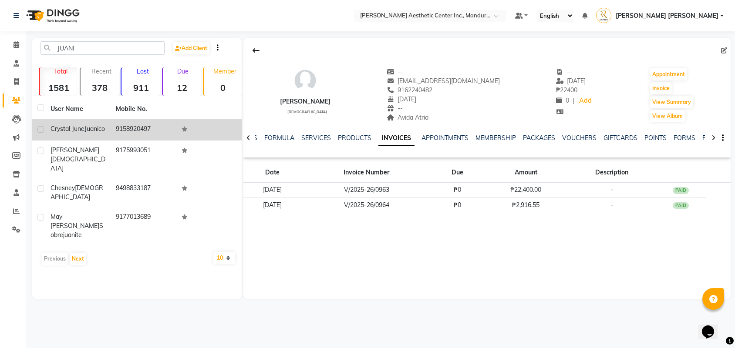
click at [104, 133] on div "Crystal [PERSON_NAME]" at bounding box center [77, 128] width 55 height 9
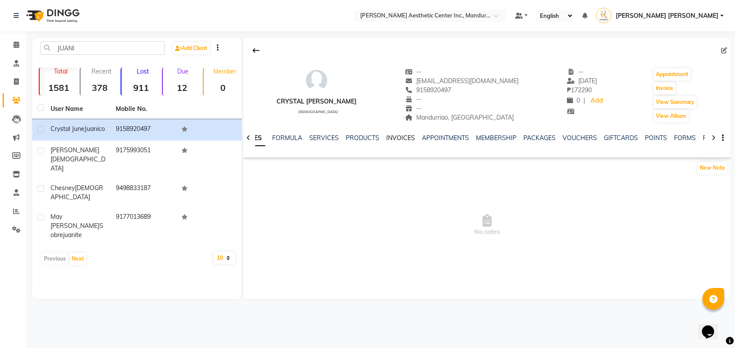
click at [402, 137] on link "INVOICES" at bounding box center [400, 138] width 29 height 8
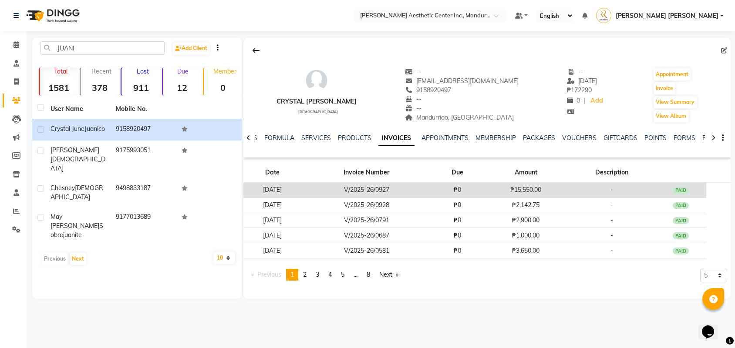
click at [429, 185] on td "V/2025-26/0927" at bounding box center [366, 190] width 131 height 15
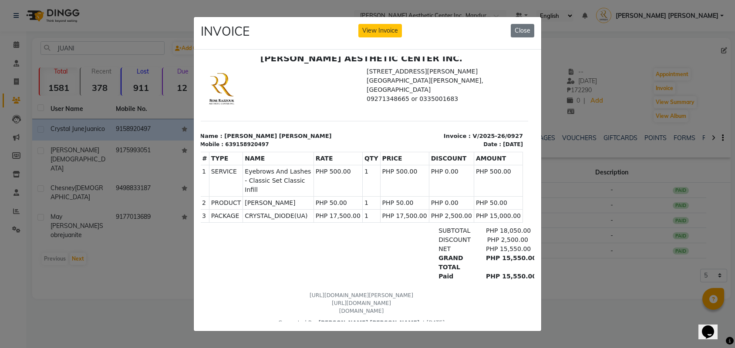
scroll to position [7, 4]
click at [519, 32] on button "Close" at bounding box center [522, 30] width 24 height 13
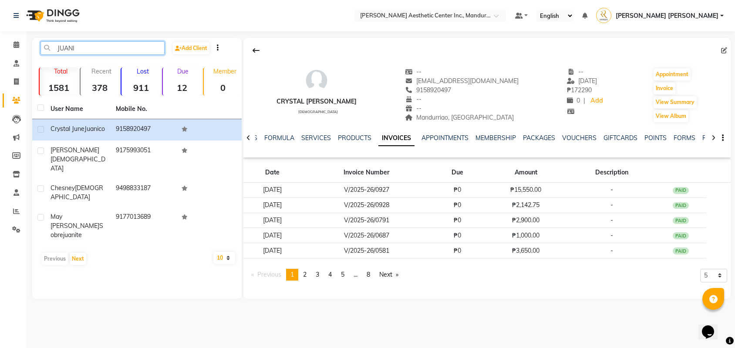
click at [135, 48] on input "JUANI" at bounding box center [102, 47] width 124 height 13
type input "J"
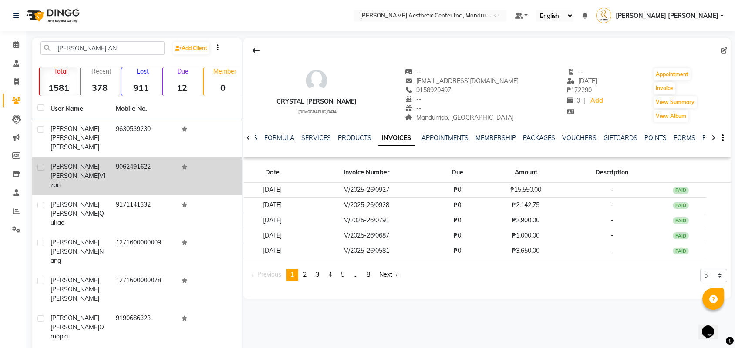
click at [105, 162] on div "[PERSON_NAME]" at bounding box center [77, 175] width 55 height 27
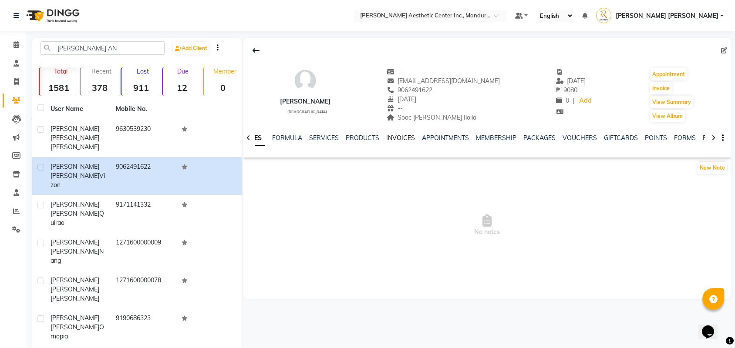
click at [401, 138] on link "INVOICES" at bounding box center [400, 138] width 29 height 8
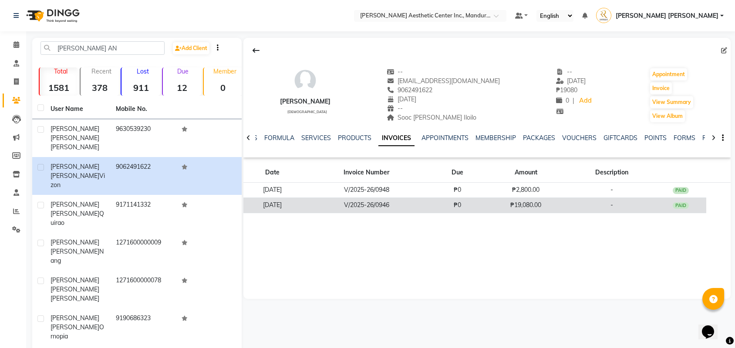
click at [451, 210] on td "₱0" at bounding box center [458, 205] width 52 height 15
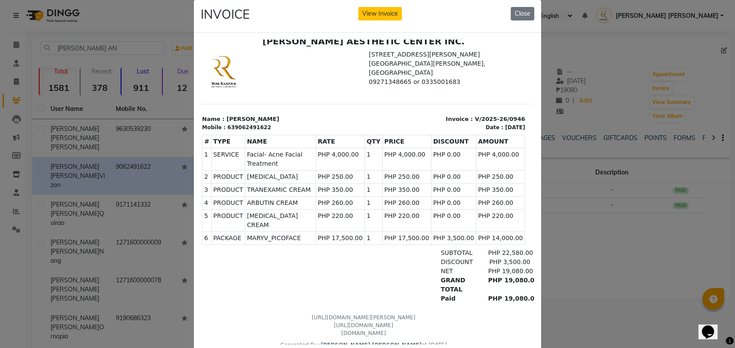
scroll to position [6, 4]
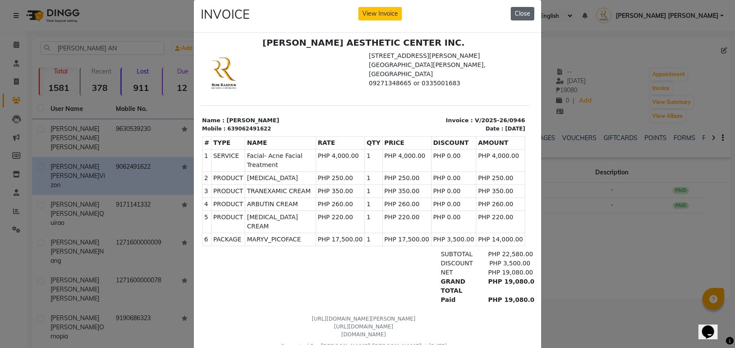
click at [519, 15] on button "Close" at bounding box center [522, 13] width 24 height 13
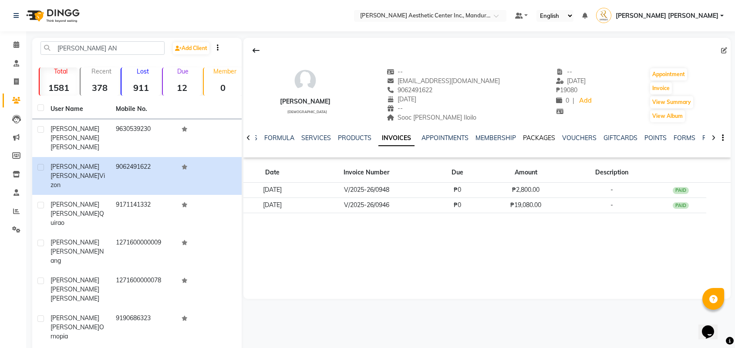
click at [549, 138] on link "PACKAGES" at bounding box center [539, 138] width 32 height 8
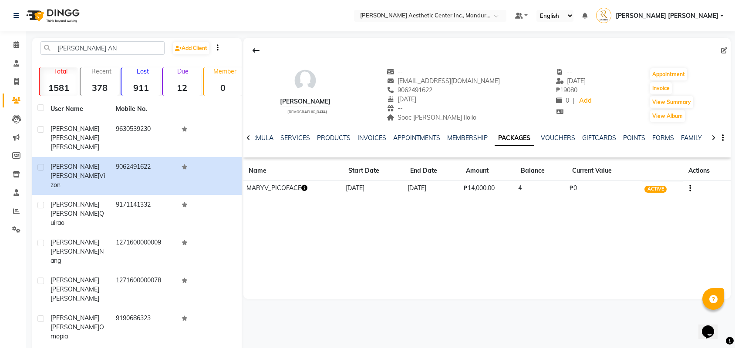
click at [306, 188] on icon "button" at bounding box center [304, 188] width 6 height 6
click at [359, 255] on div "[PERSON_NAME] [DEMOGRAPHIC_DATA] -- [EMAIL_ADDRESS][DOMAIN_NAME] 9062491622 [DA…" at bounding box center [486, 168] width 487 height 261
click at [380, 137] on link "INVOICES" at bounding box center [371, 138] width 29 height 8
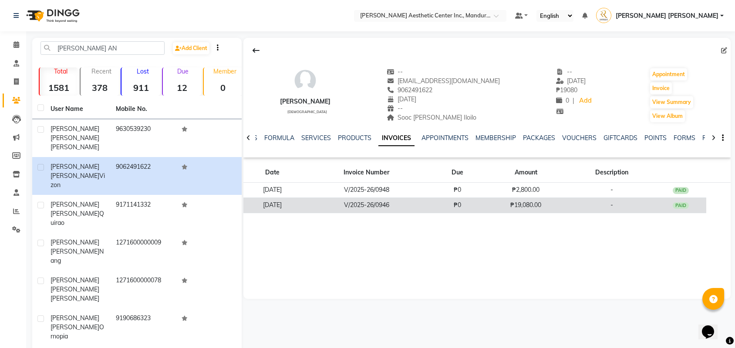
click at [483, 204] on td "₱0" at bounding box center [458, 205] width 52 height 15
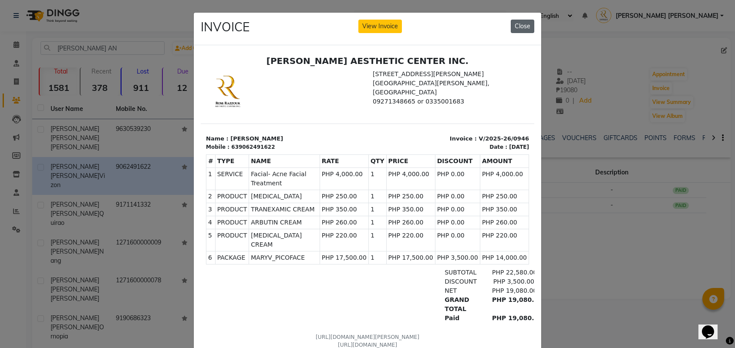
click at [520, 29] on button "Close" at bounding box center [522, 26] width 24 height 13
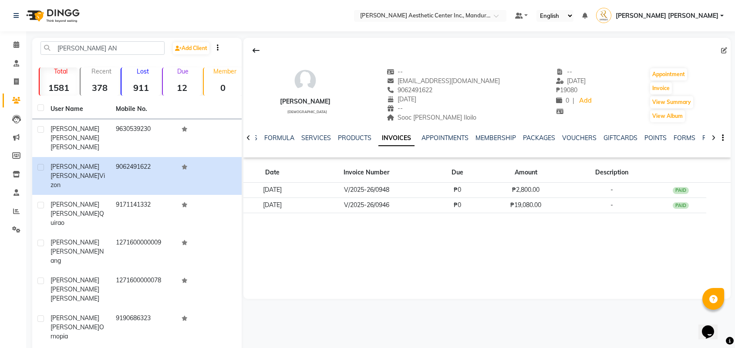
click at [542, 144] on div "NOTES FORMULA SERVICES PRODUCTS INVOICES APPOINTMENTS MEMBERSHIP PACKAGES VOUCH…" at bounding box center [477, 142] width 436 height 16
click at [542, 138] on link "PACKAGES" at bounding box center [539, 138] width 32 height 8
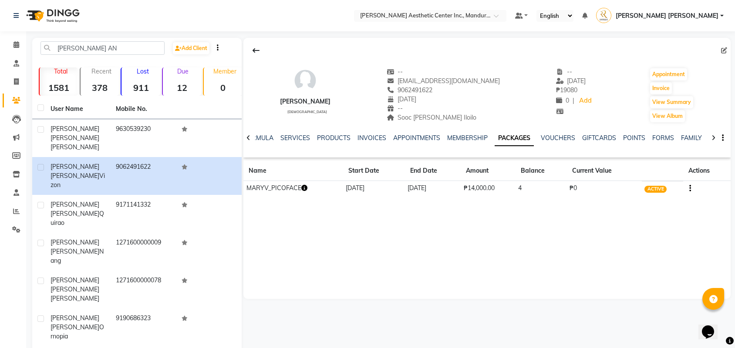
click at [306, 190] on icon "button" at bounding box center [304, 188] width 6 height 6
click at [432, 288] on div "[PERSON_NAME] [DEMOGRAPHIC_DATA] -- [EMAIL_ADDRESS][DOMAIN_NAME] 9062491622 [DA…" at bounding box center [486, 168] width 487 height 261
click at [154, 50] on input "[PERSON_NAME] AN" at bounding box center [102, 47] width 124 height 13
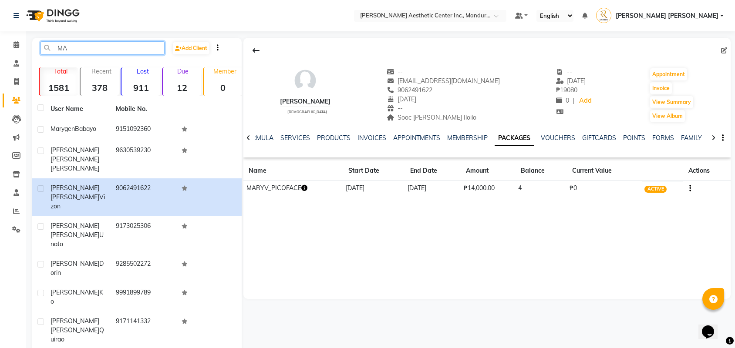
type input "M"
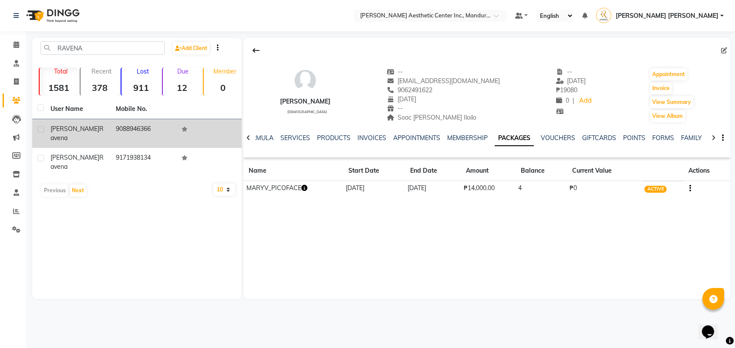
click at [94, 129] on span "Ravena" at bounding box center [76, 133] width 53 height 17
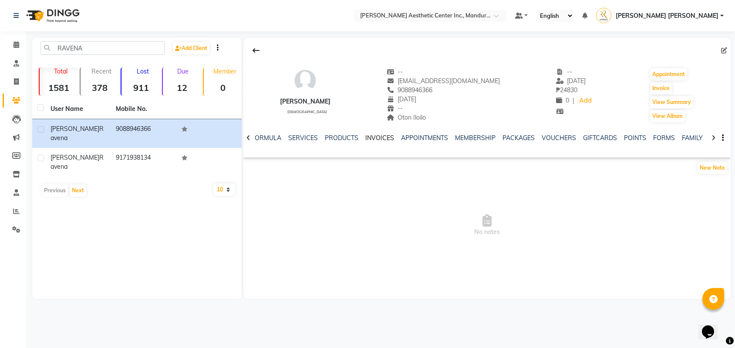
click at [383, 140] on link "INVOICES" at bounding box center [379, 138] width 29 height 8
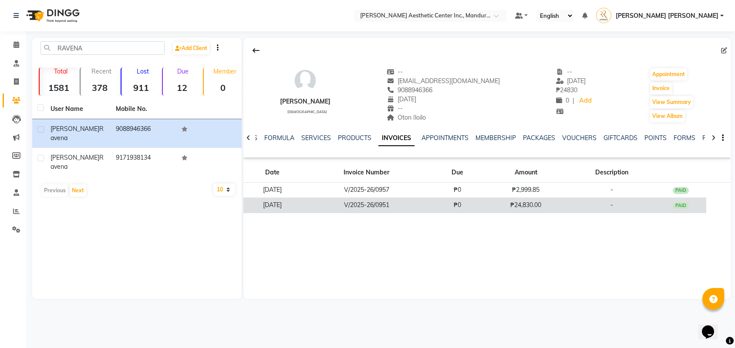
click at [431, 206] on td "V/2025-26/0951" at bounding box center [366, 205] width 131 height 15
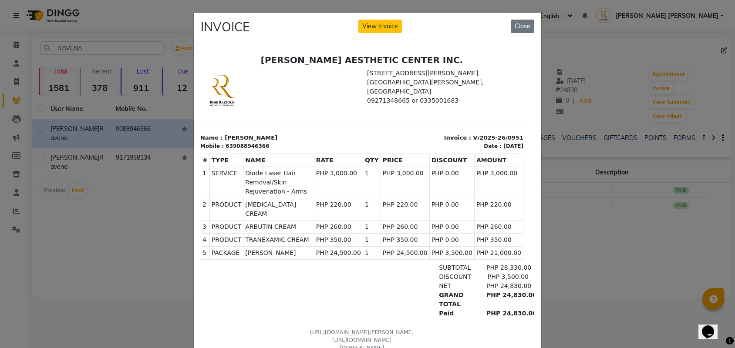
scroll to position [1, 5]
click at [520, 30] on button "Close" at bounding box center [522, 26] width 24 height 13
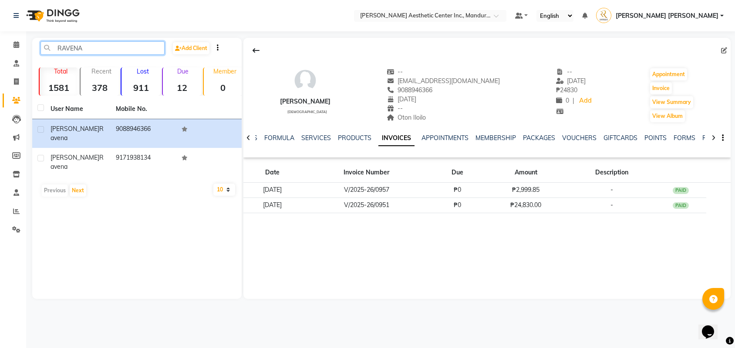
click at [139, 49] on input "RAVENA" at bounding box center [102, 47] width 124 height 13
type input "R"
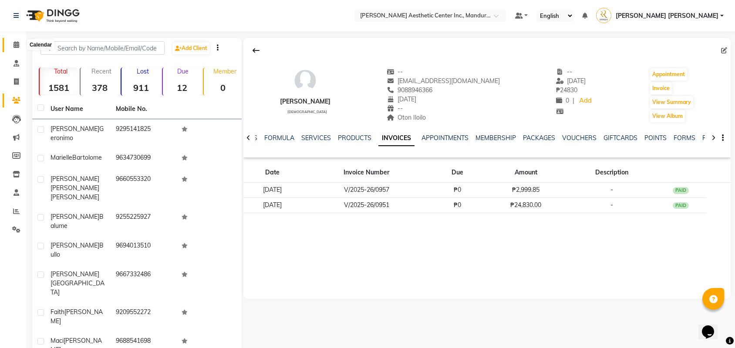
click at [18, 44] on icon at bounding box center [16, 44] width 6 height 7
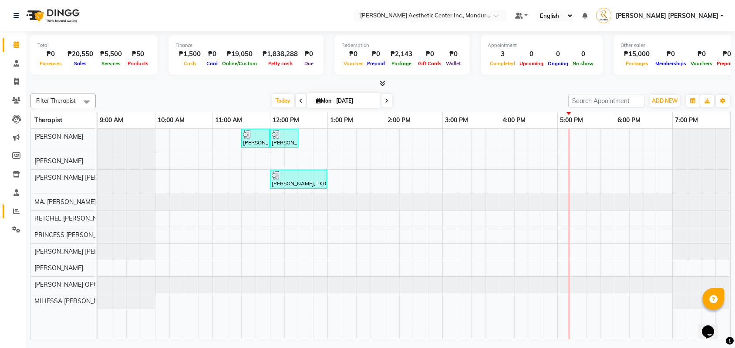
click at [13, 205] on link "Reports" at bounding box center [13, 212] width 21 height 14
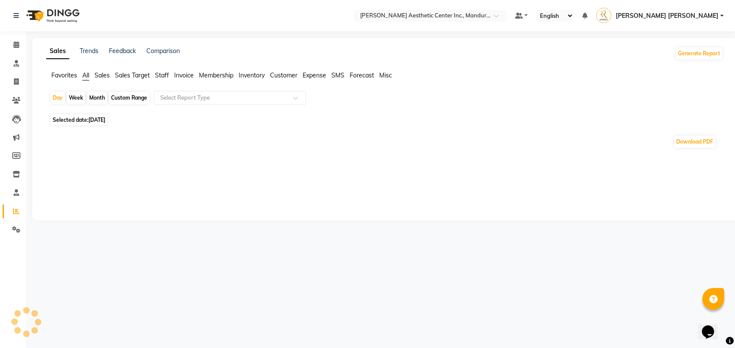
click at [95, 94] on div "Month" at bounding box center [97, 98] width 20 height 12
select select "9"
select select "2025"
click at [100, 96] on div "Month" at bounding box center [97, 98] width 20 height 12
select select "9"
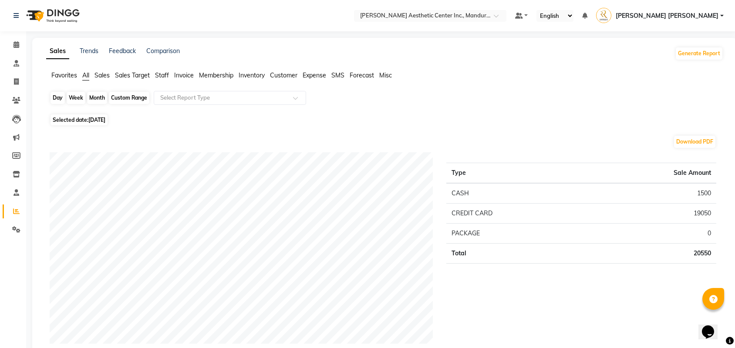
select select "2025"
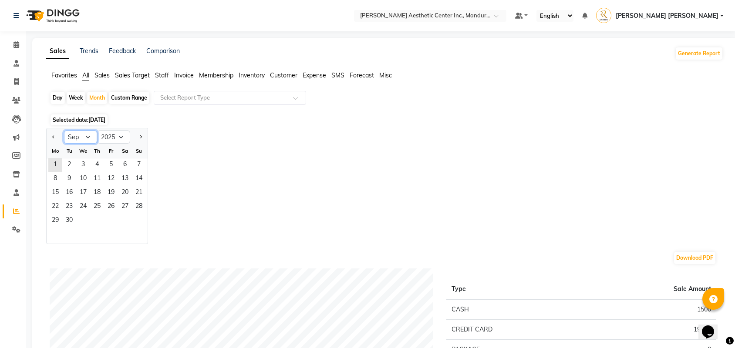
select select "8"
click at [112, 161] on span "1" at bounding box center [111, 165] width 14 height 14
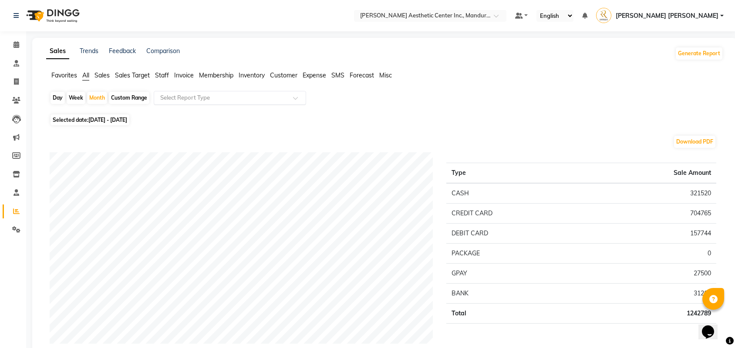
click at [230, 99] on input "text" at bounding box center [220, 98] width 125 height 9
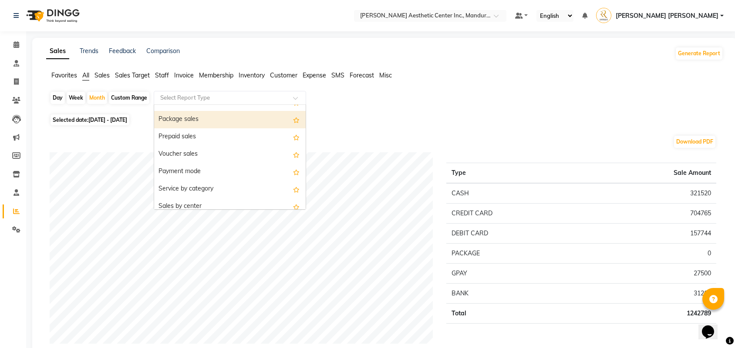
click at [218, 118] on div "Package sales" at bounding box center [229, 119] width 151 height 17
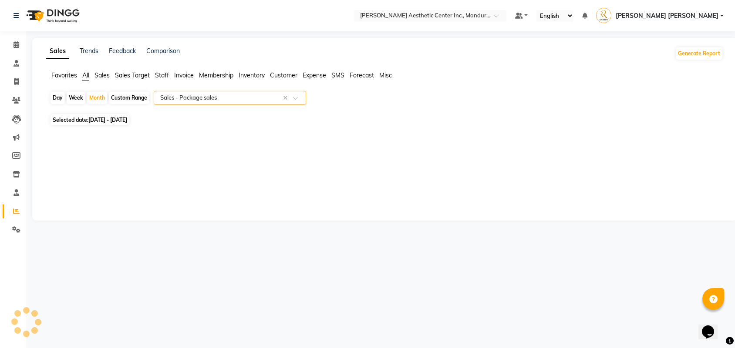
select select "full_report"
select select "csv"
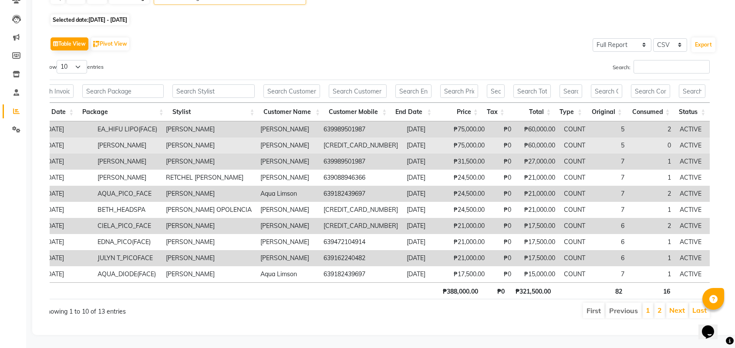
scroll to position [104, 0]
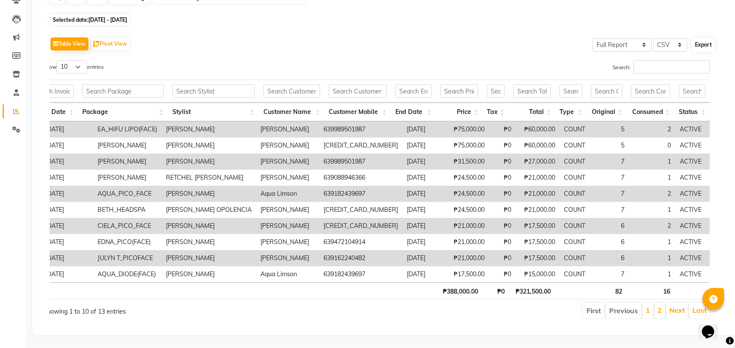
click at [701, 40] on button "Export" at bounding box center [703, 44] width 24 height 15
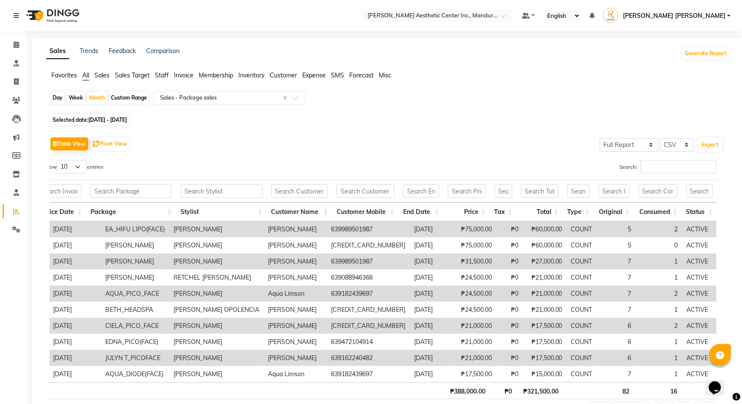
scroll to position [0, 0]
click at [18, 208] on icon at bounding box center [16, 211] width 7 height 7
click at [13, 188] on span at bounding box center [16, 193] width 15 height 10
click at [17, 189] on icon at bounding box center [16, 192] width 6 height 7
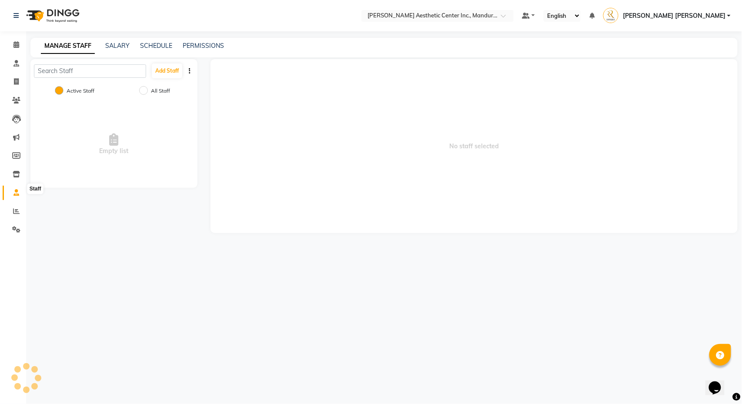
click at [16, 189] on icon at bounding box center [16, 192] width 6 height 7
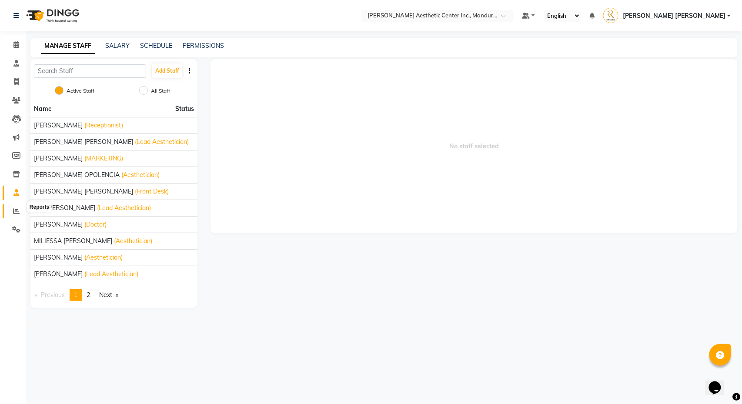
click at [15, 208] on icon at bounding box center [16, 211] width 7 height 7
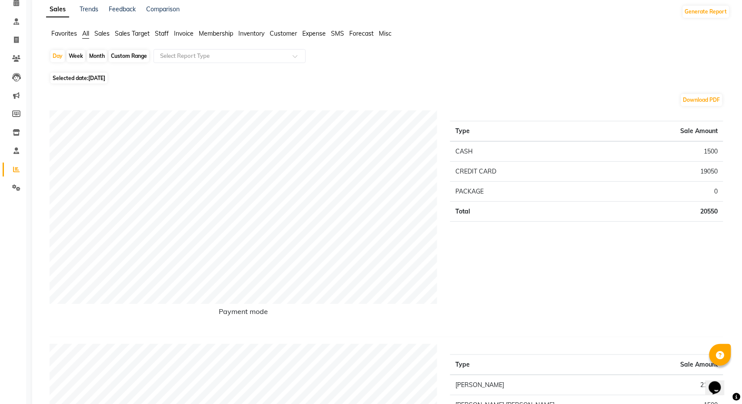
scroll to position [24, 0]
